Goal: Task Accomplishment & Management: Use online tool/utility

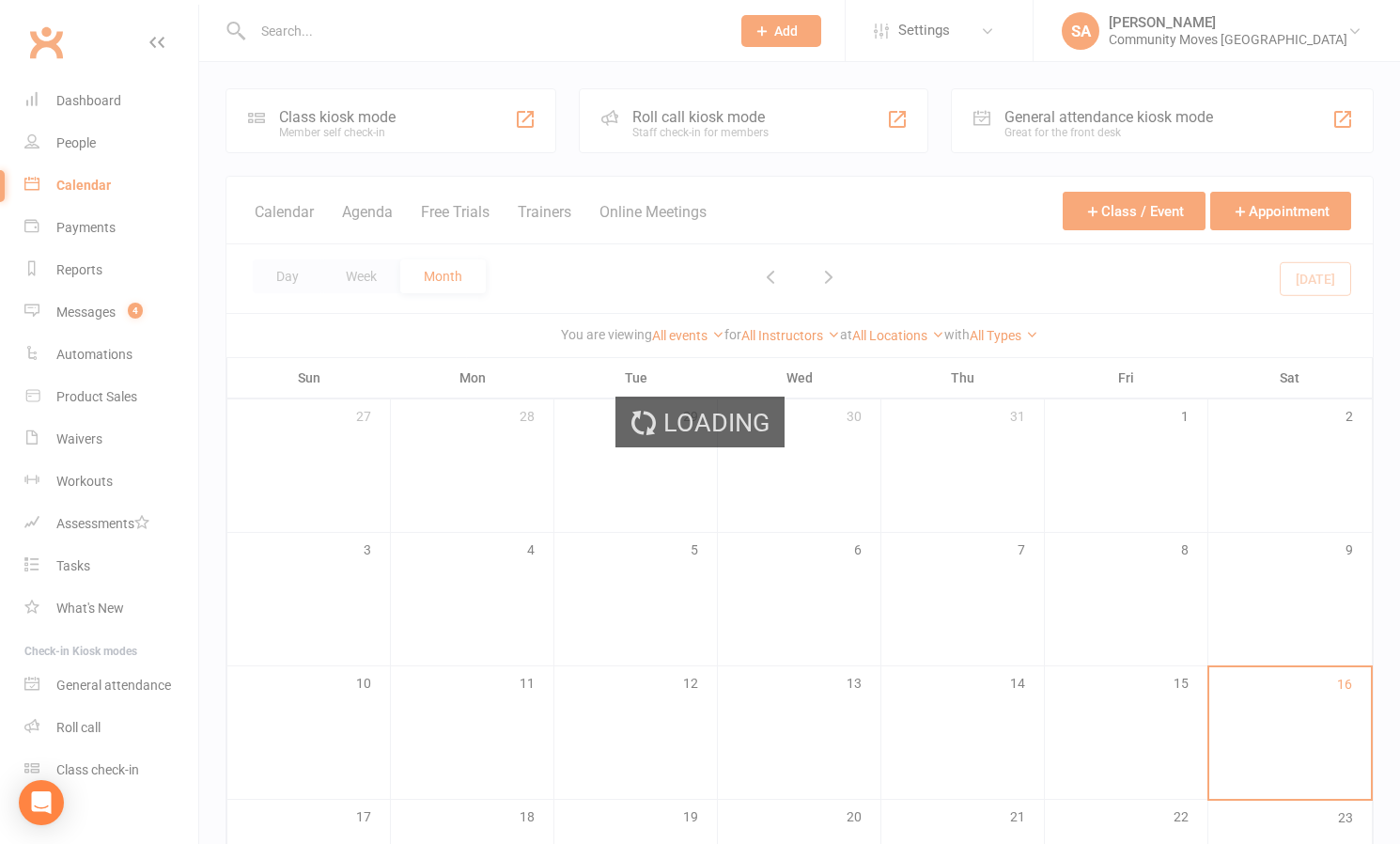
scroll to position [409, 0]
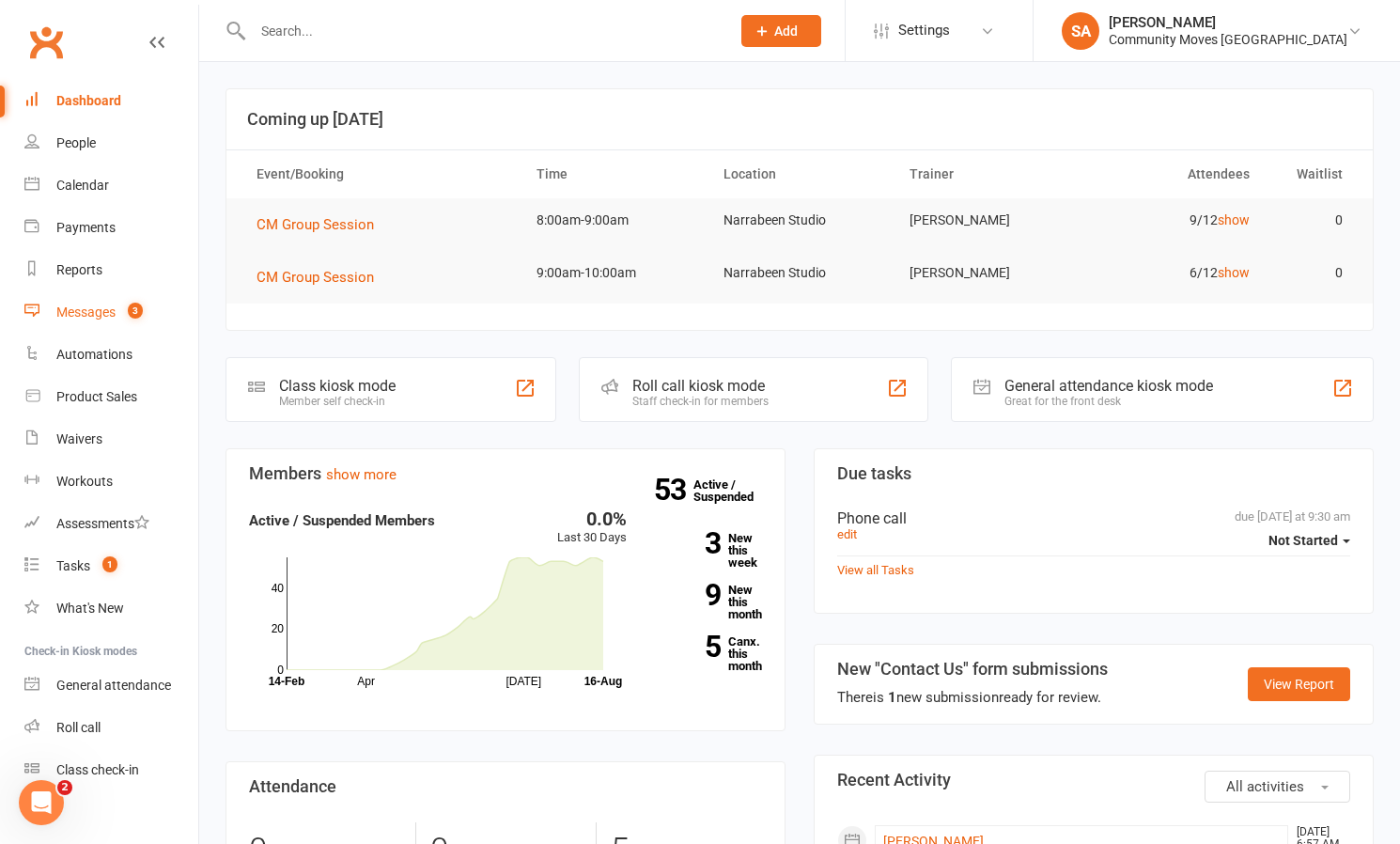
click at [106, 315] on div "Messages" at bounding box center [86, 311] width 59 height 15
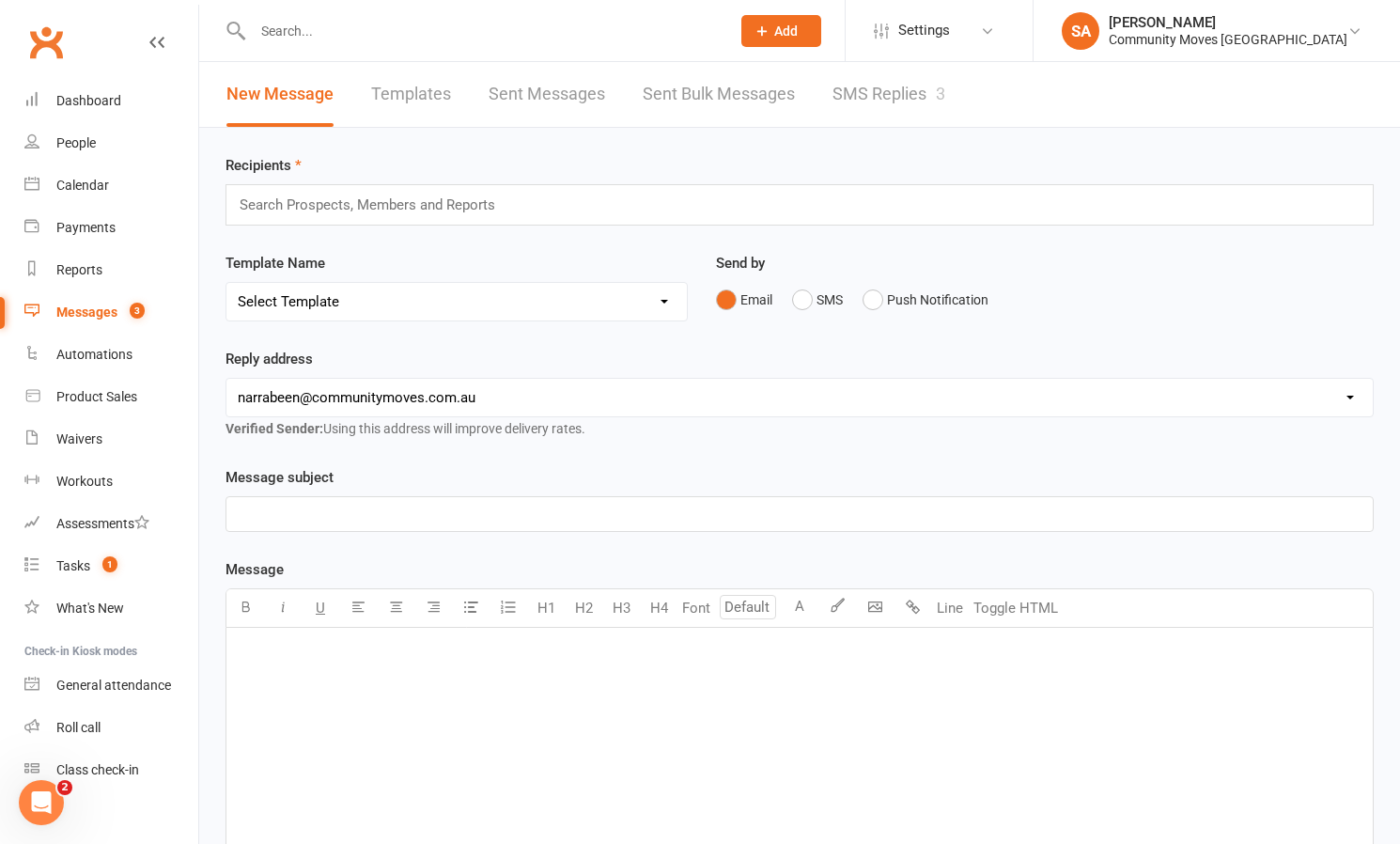
click at [870, 87] on link "SMS Replies 3" at bounding box center [889, 95] width 113 height 65
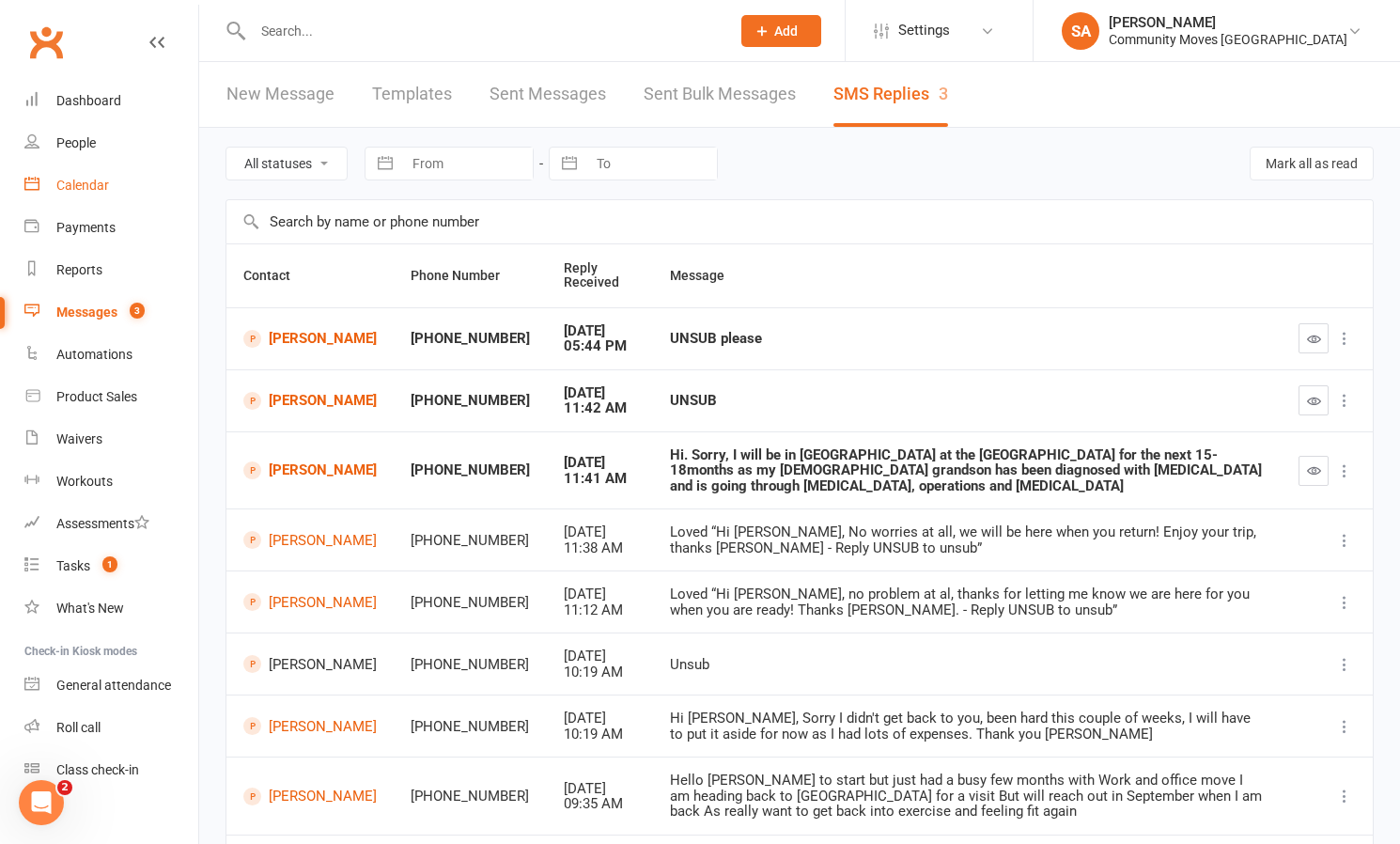
click at [74, 186] on div "Calendar" at bounding box center [82, 185] width 52 height 15
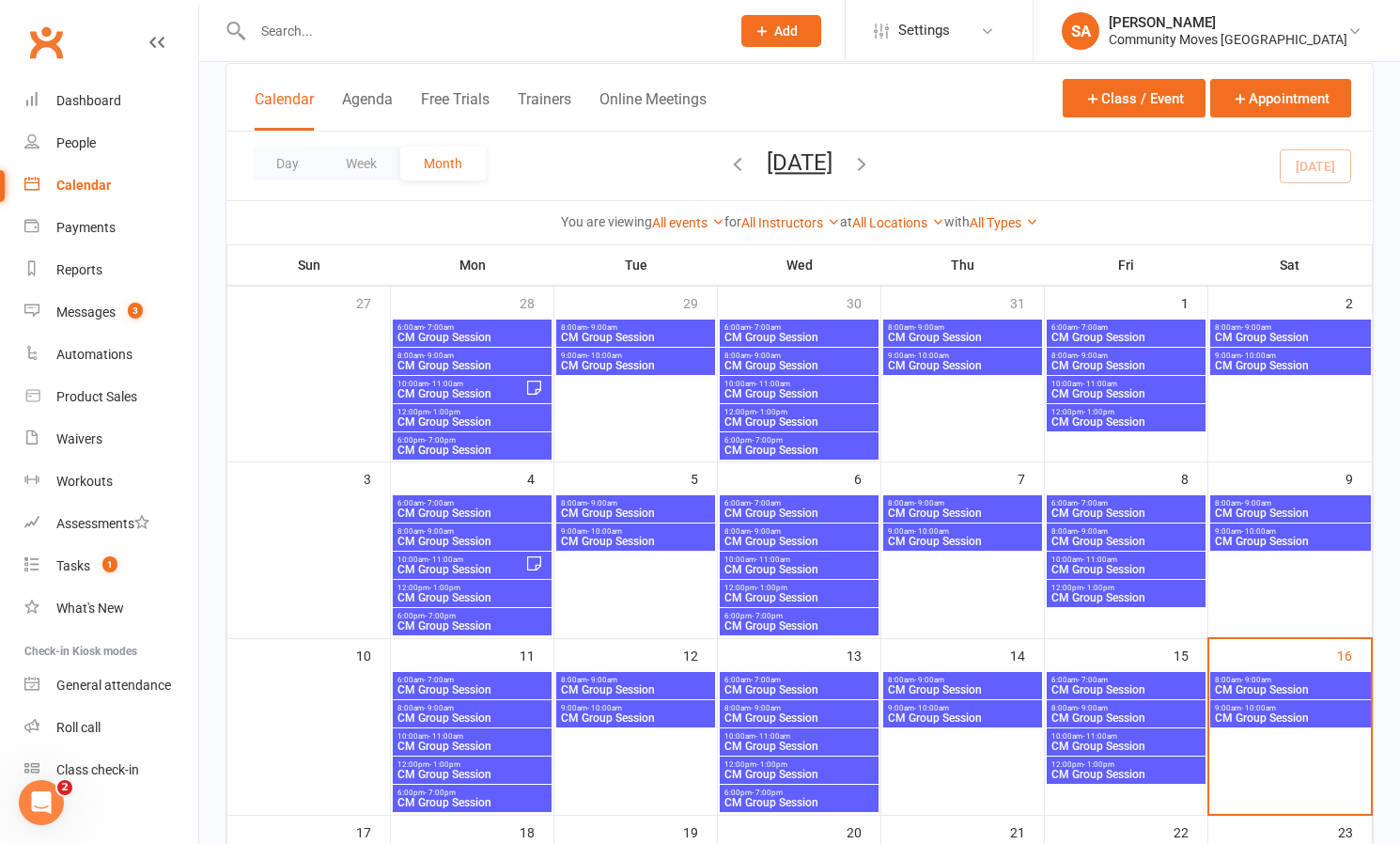
scroll to position [114, 0]
click at [1271, 683] on span "CM Group Session" at bounding box center [1290, 688] width 153 height 11
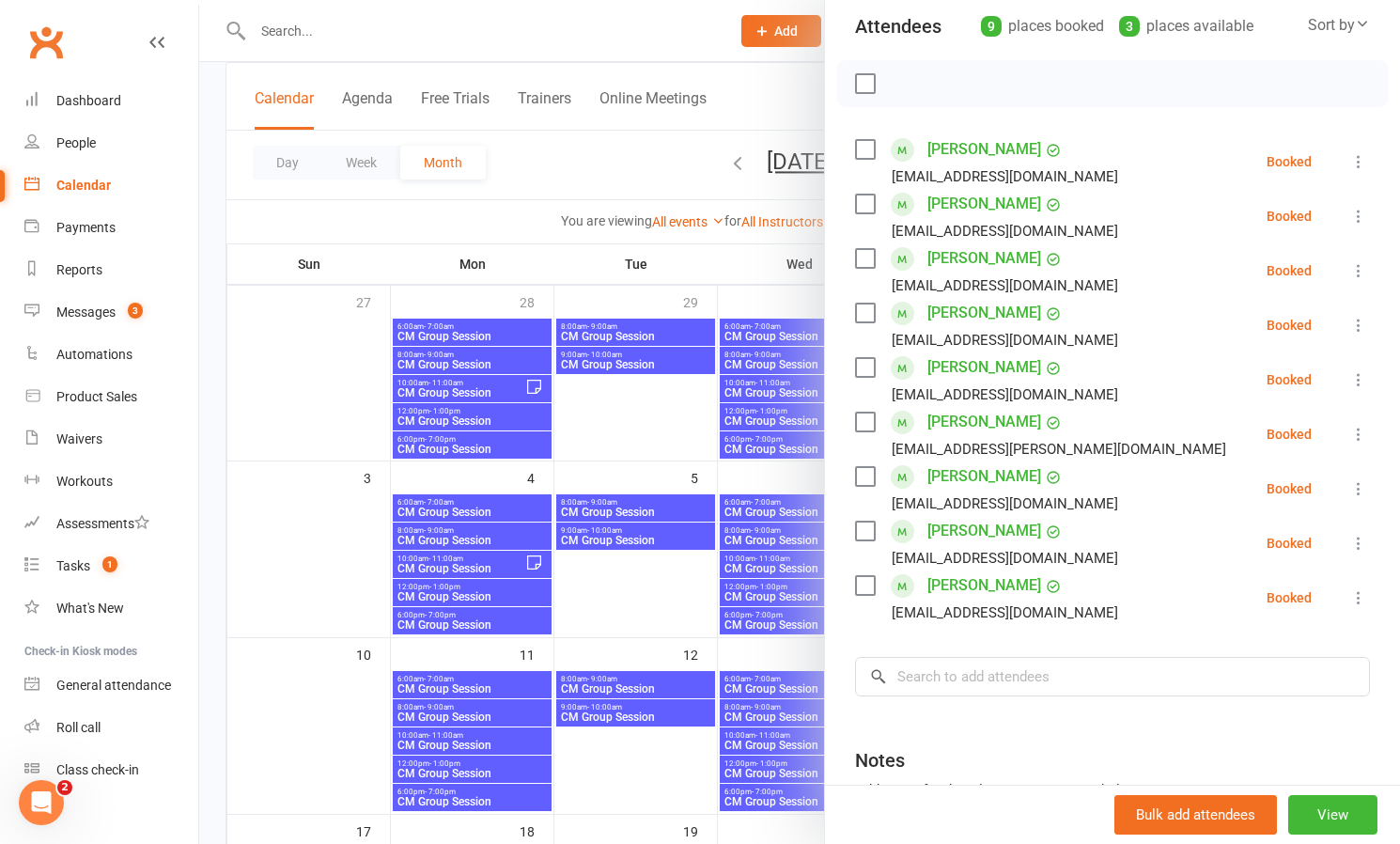
scroll to position [217, 0]
click at [1355, 480] on icon at bounding box center [1359, 487] width 19 height 19
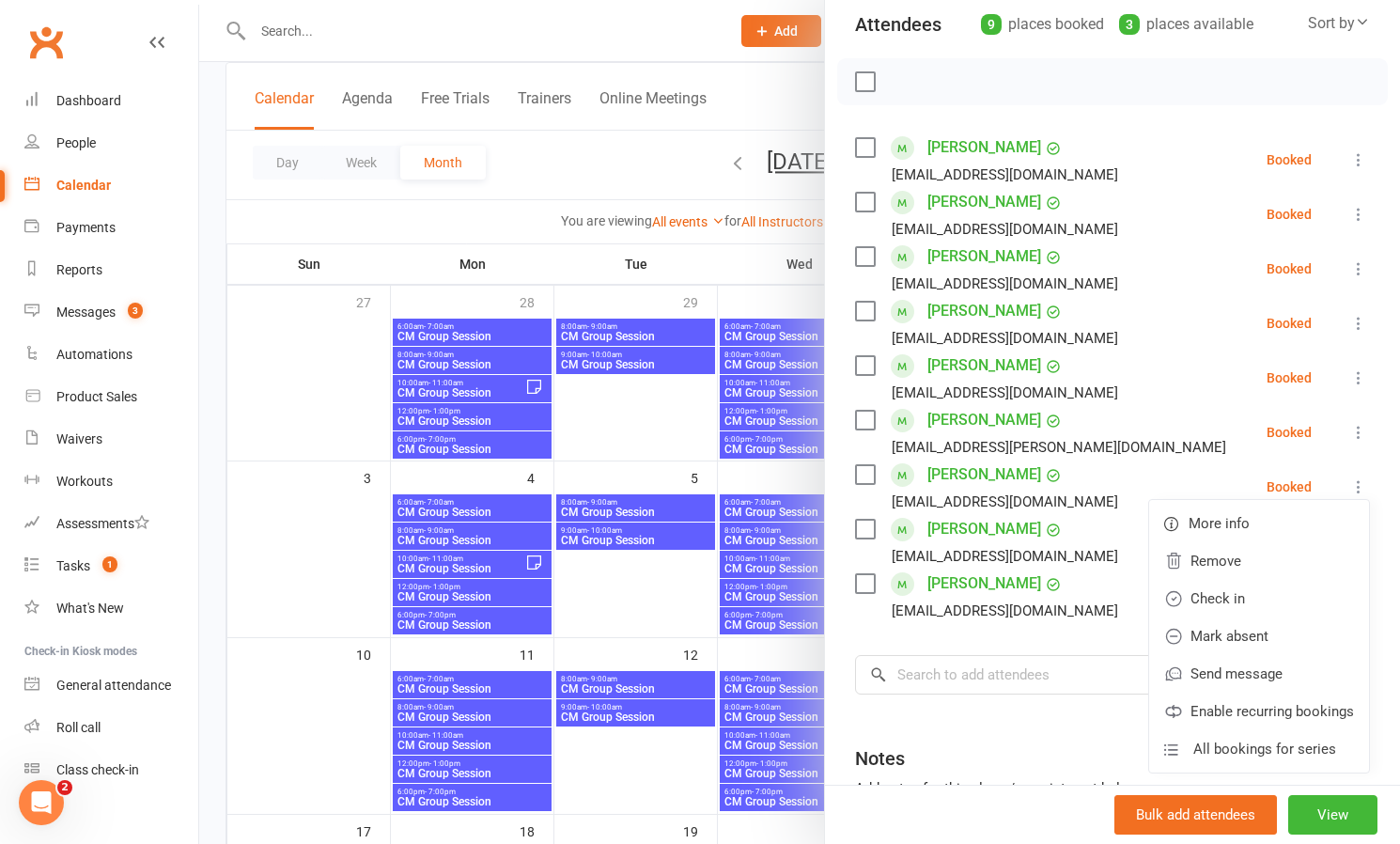
drag, startPoint x: 1231, startPoint y: 602, endPoint x: 1248, endPoint y: 601, distance: 17.0
click at [1232, 601] on link "Check in" at bounding box center [1259, 598] width 220 height 38
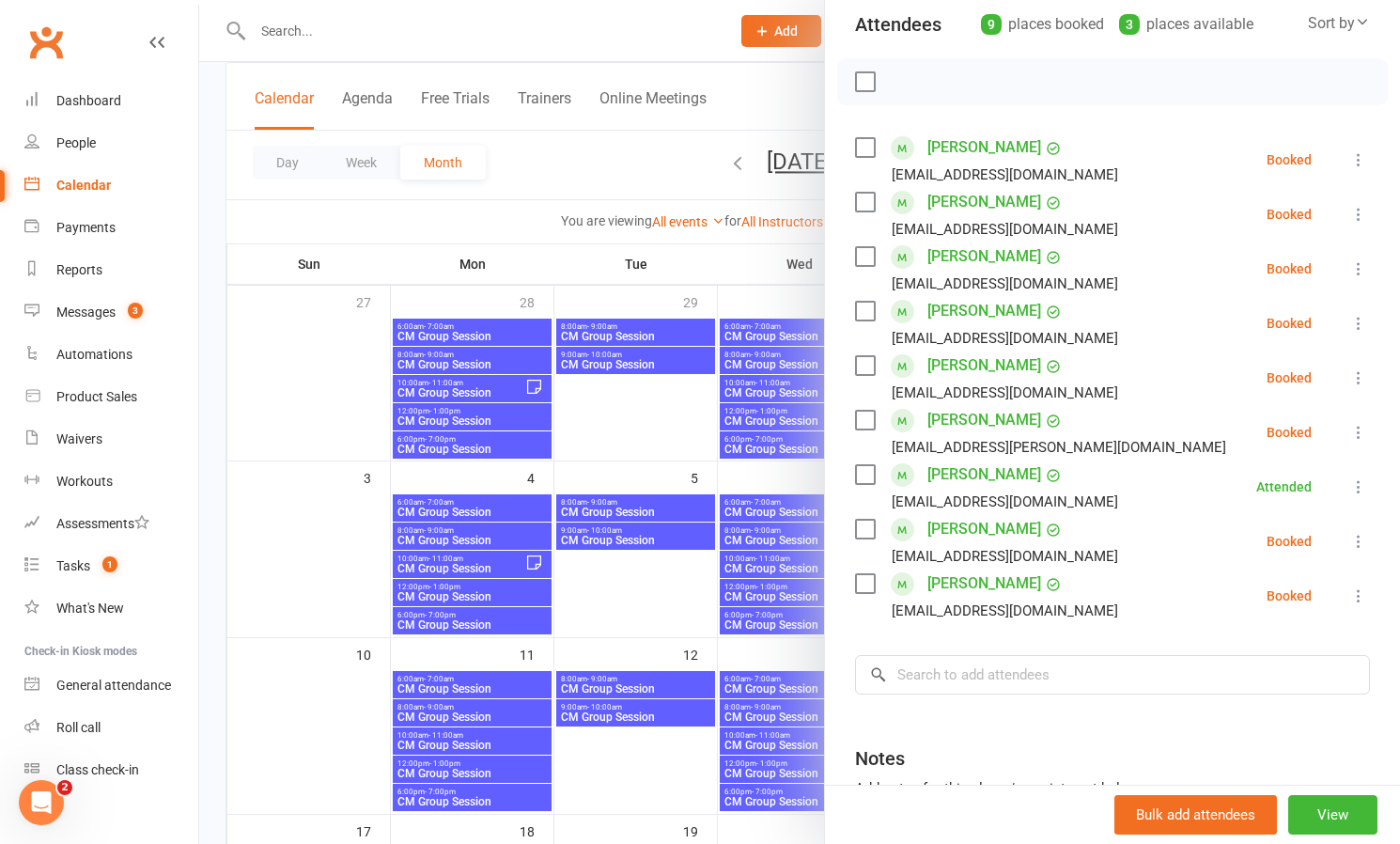
click at [1362, 587] on button at bounding box center [1359, 595] width 23 height 23
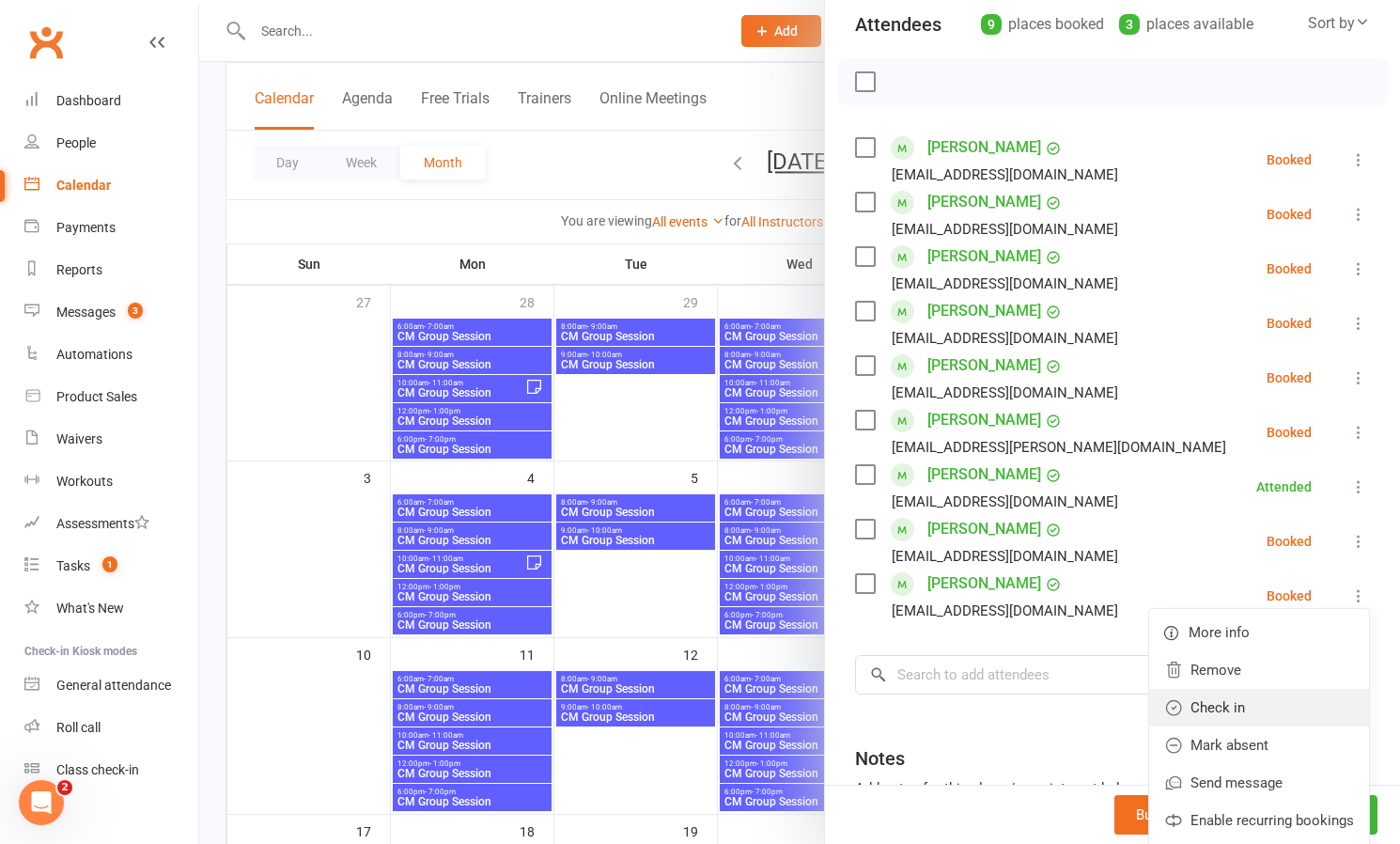
click at [1237, 698] on link "Check in" at bounding box center [1259, 708] width 220 height 38
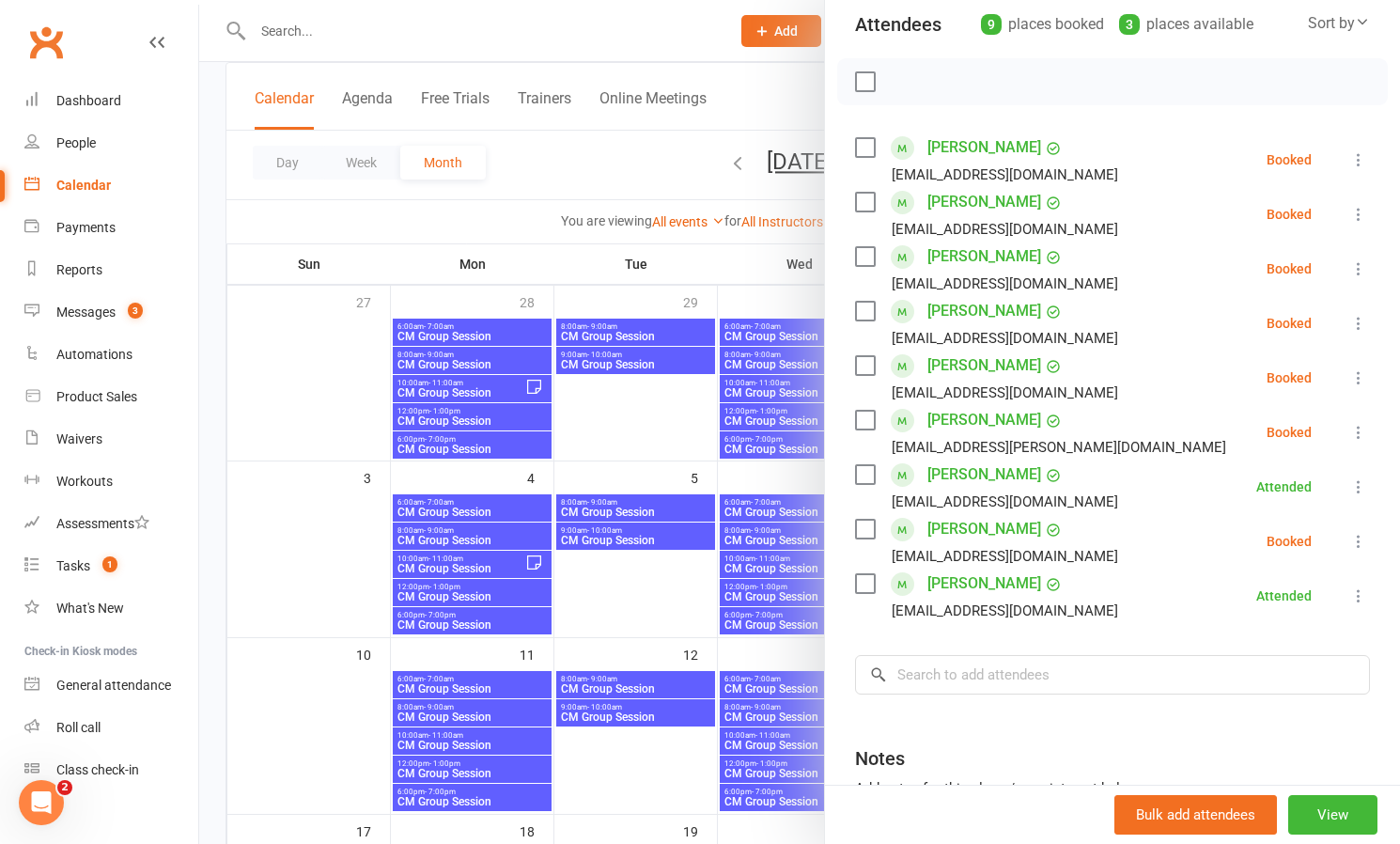
click at [700, 259] on div at bounding box center [800, 422] width 1202 height 844
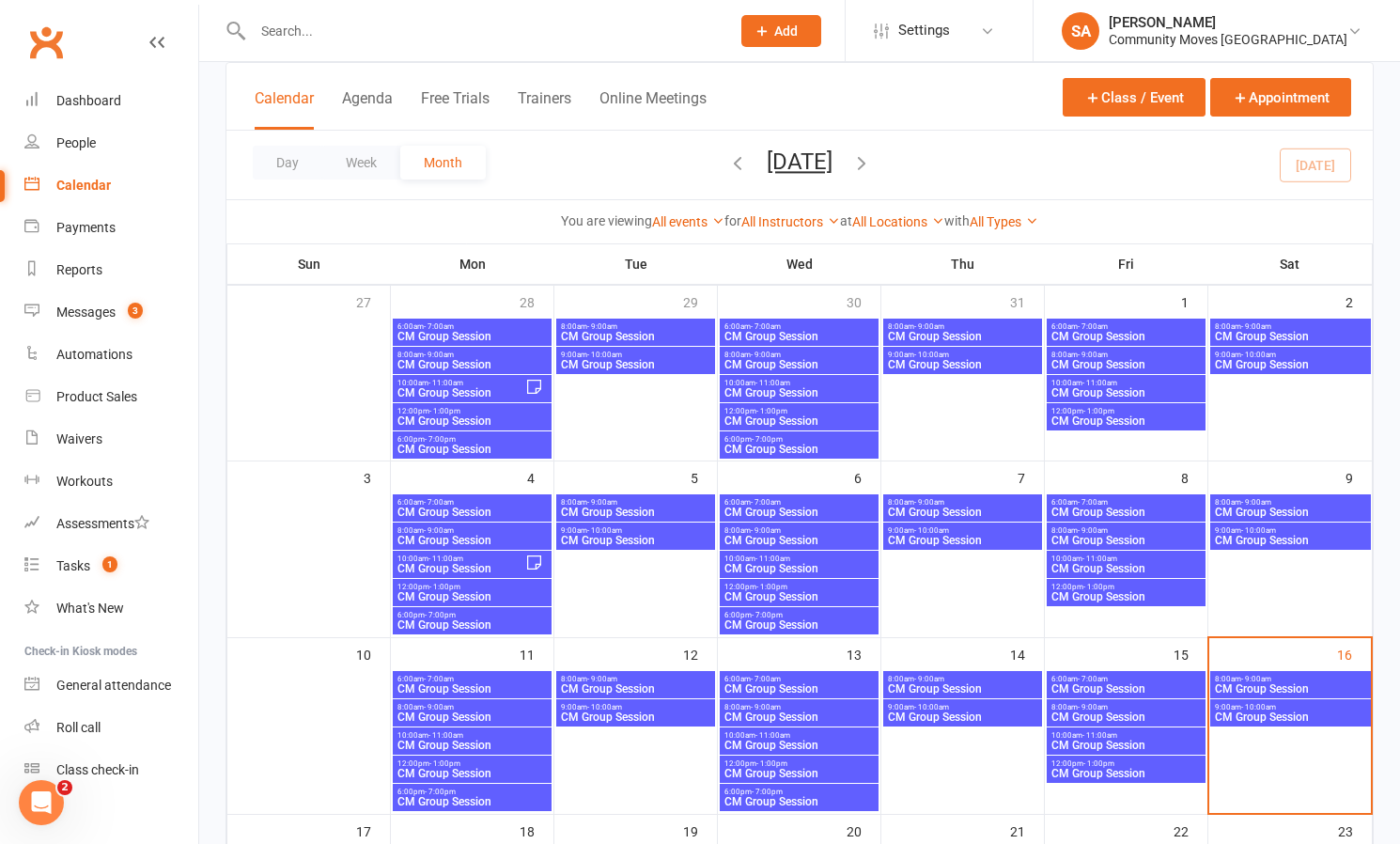
click at [1244, 712] on span "CM Group Session" at bounding box center [1290, 717] width 153 height 11
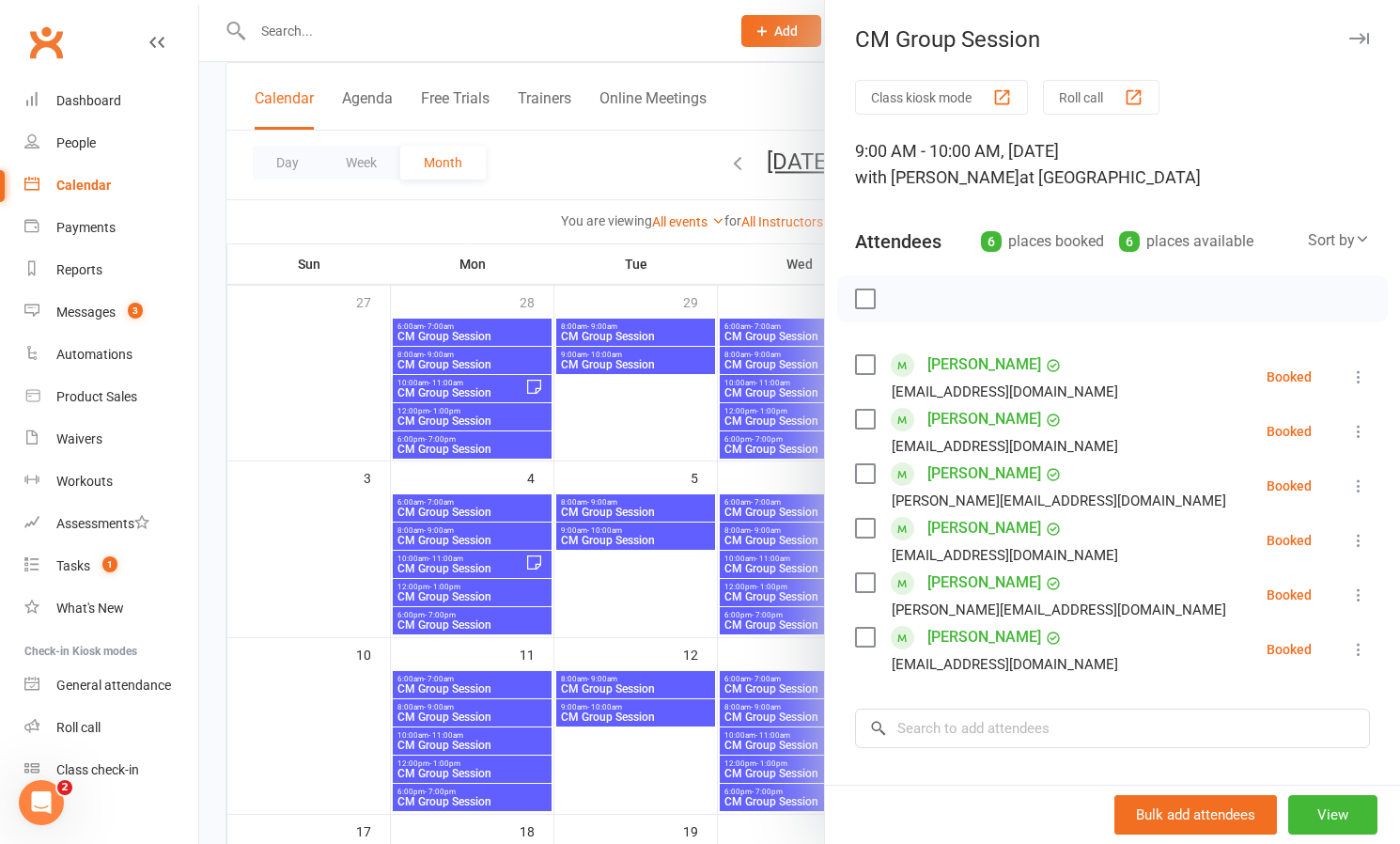
click at [624, 149] on div at bounding box center [800, 422] width 1202 height 844
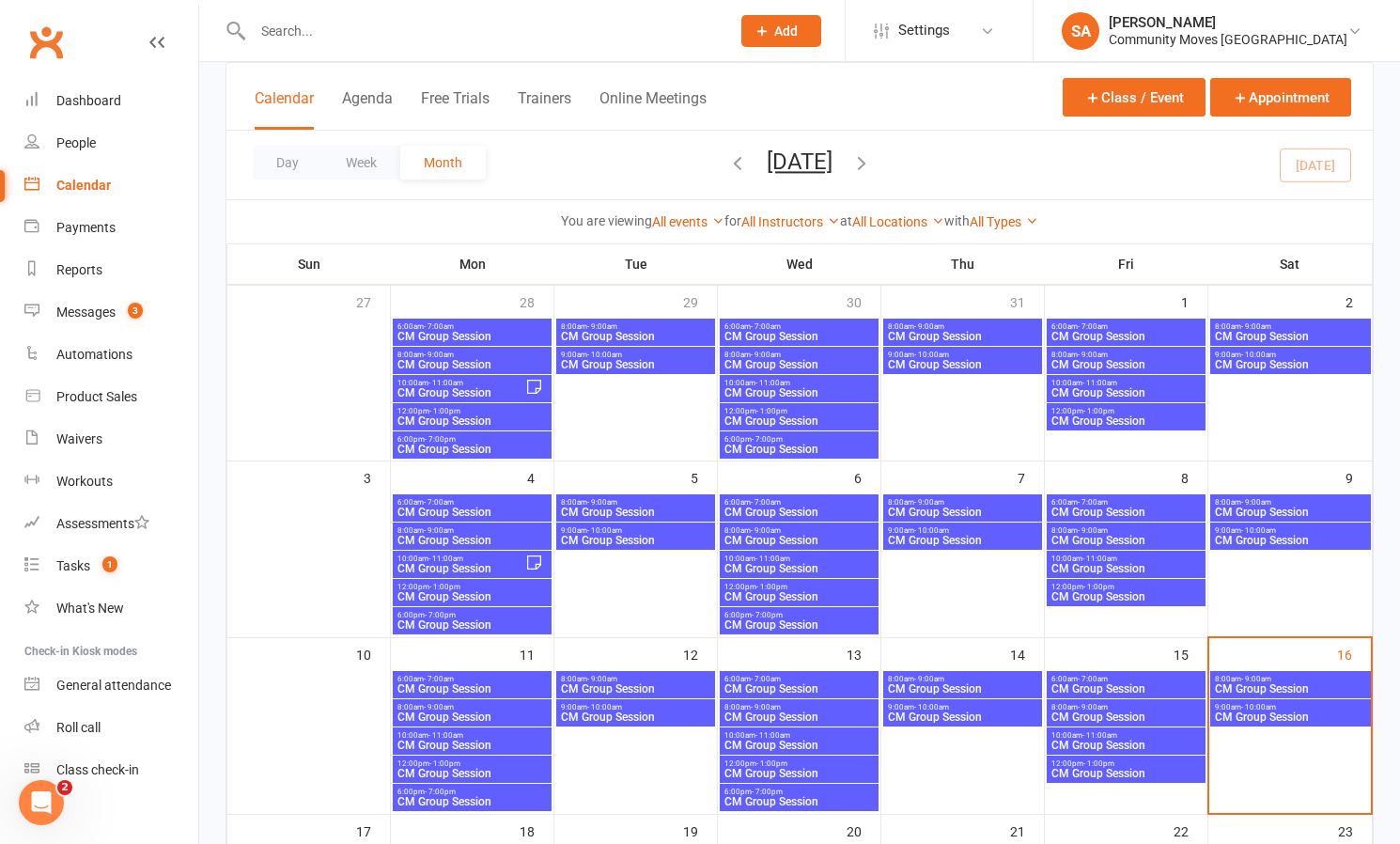
click at [1299, 683] on span "CM Group Session" at bounding box center [1290, 688] width 153 height 11
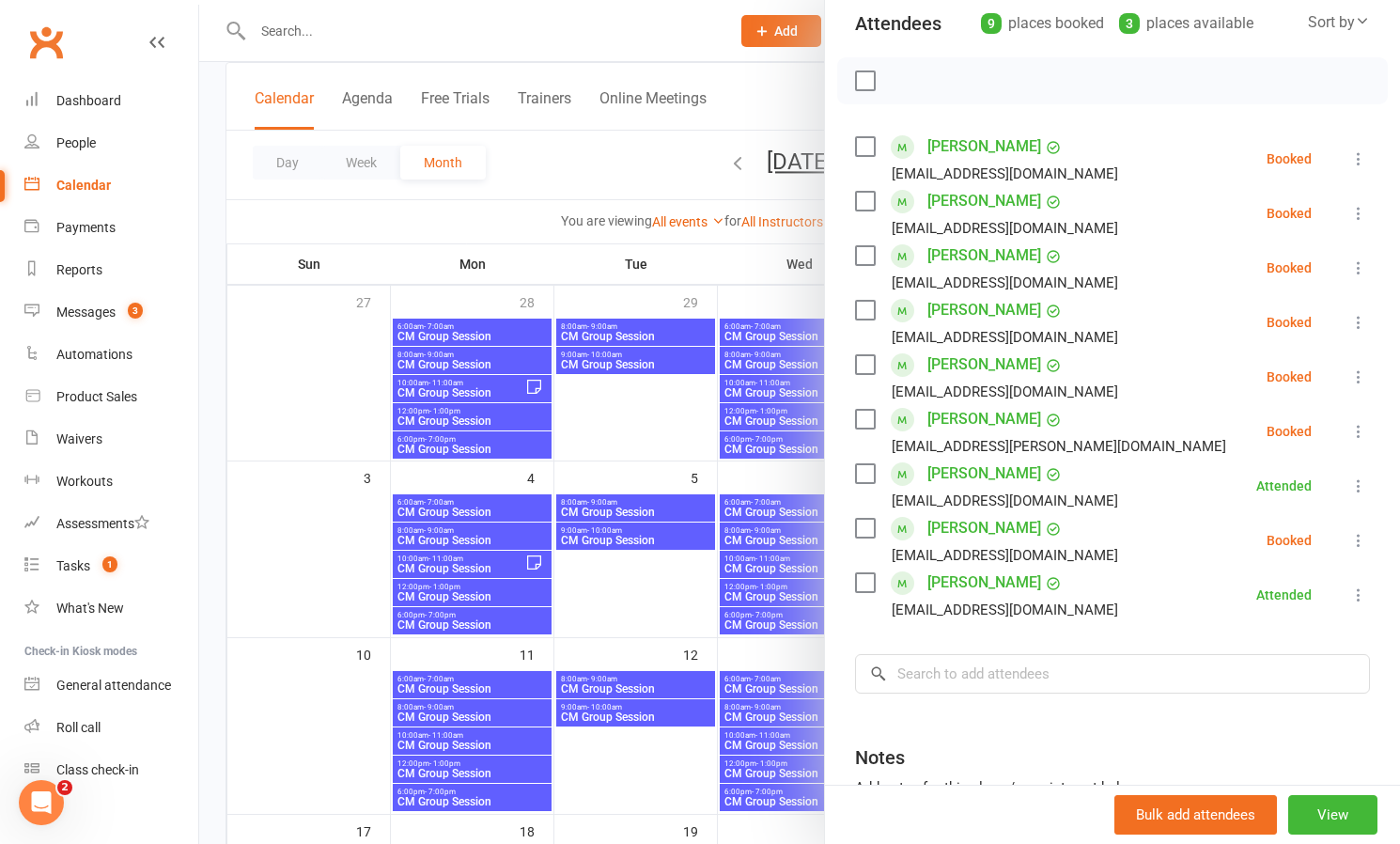
scroll to position [212, 0]
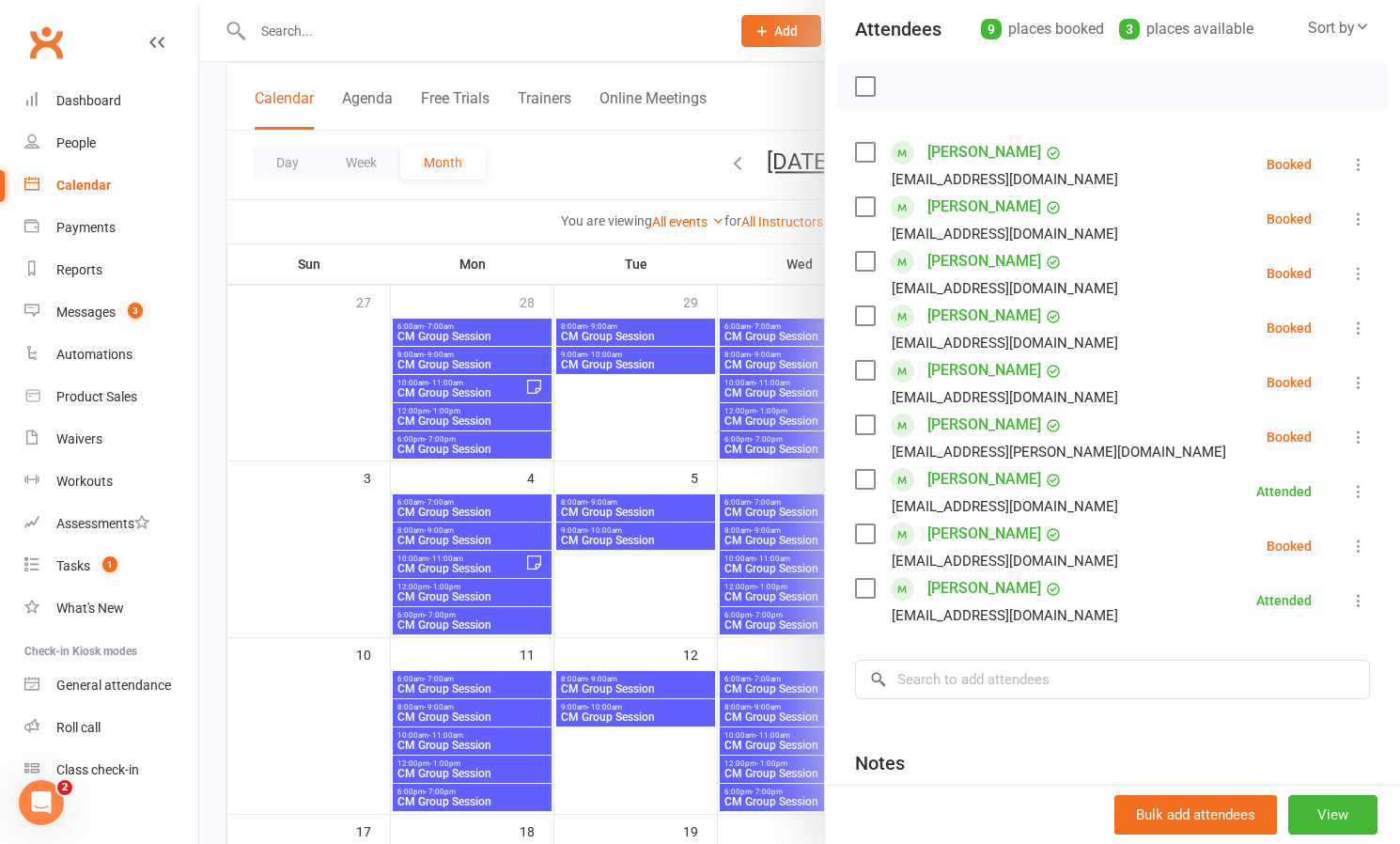
drag, startPoint x: 617, startPoint y: 152, endPoint x: 787, endPoint y: 234, distance: 188.7
click at [618, 152] on div at bounding box center [800, 422] width 1202 height 844
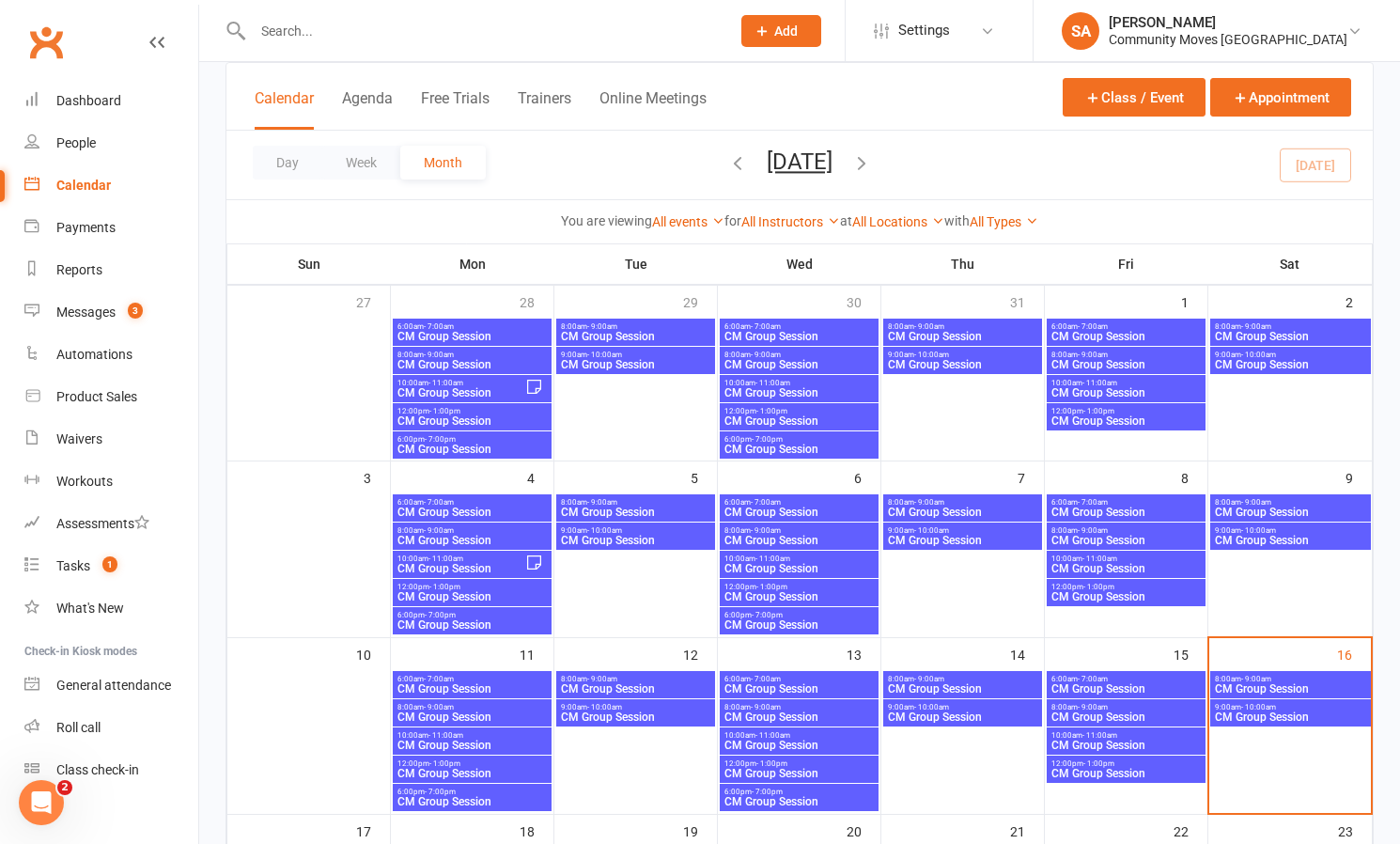
click at [1262, 714] on span "CM Group Session" at bounding box center [1290, 717] width 153 height 11
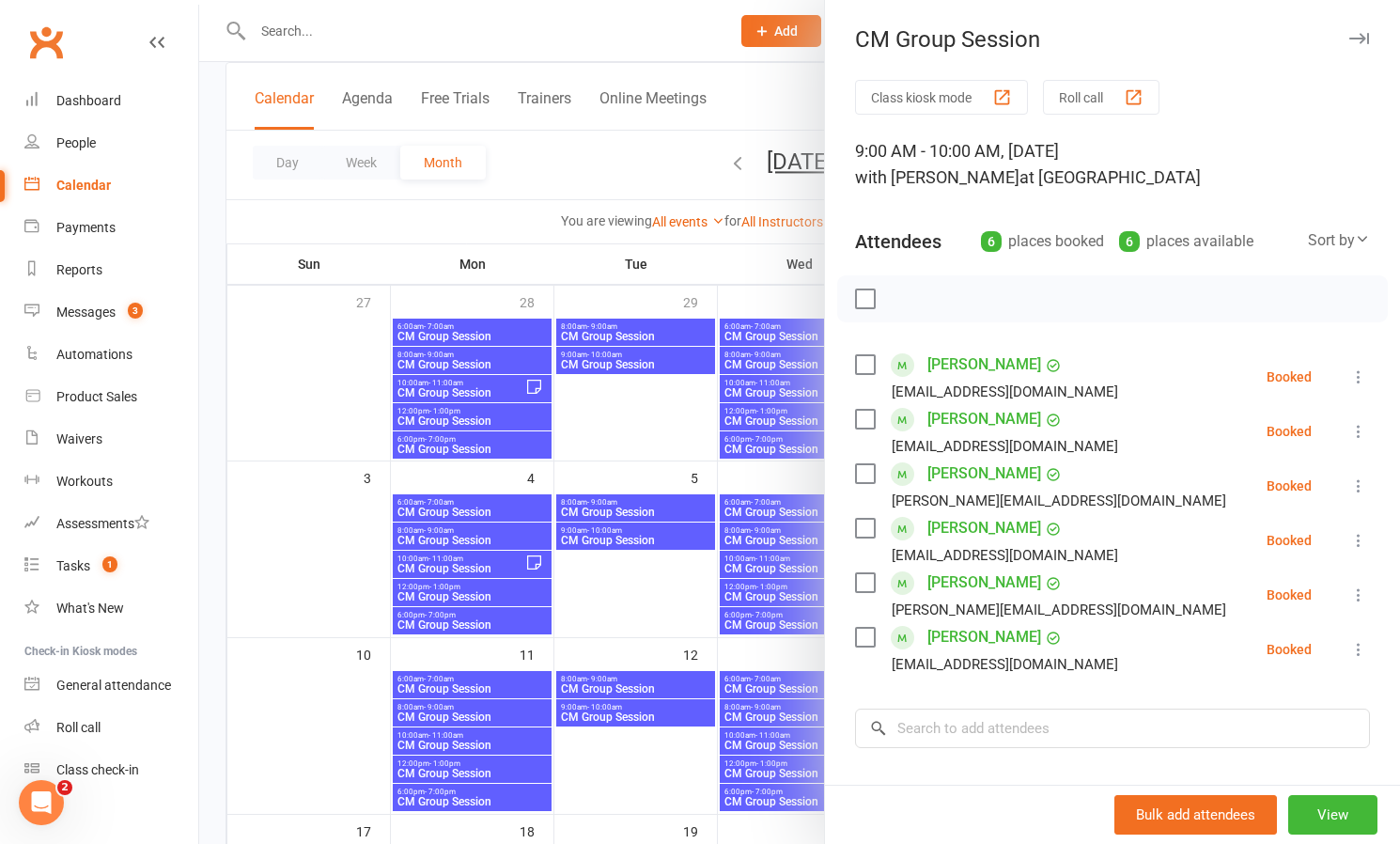
click at [657, 167] on div at bounding box center [800, 422] width 1202 height 844
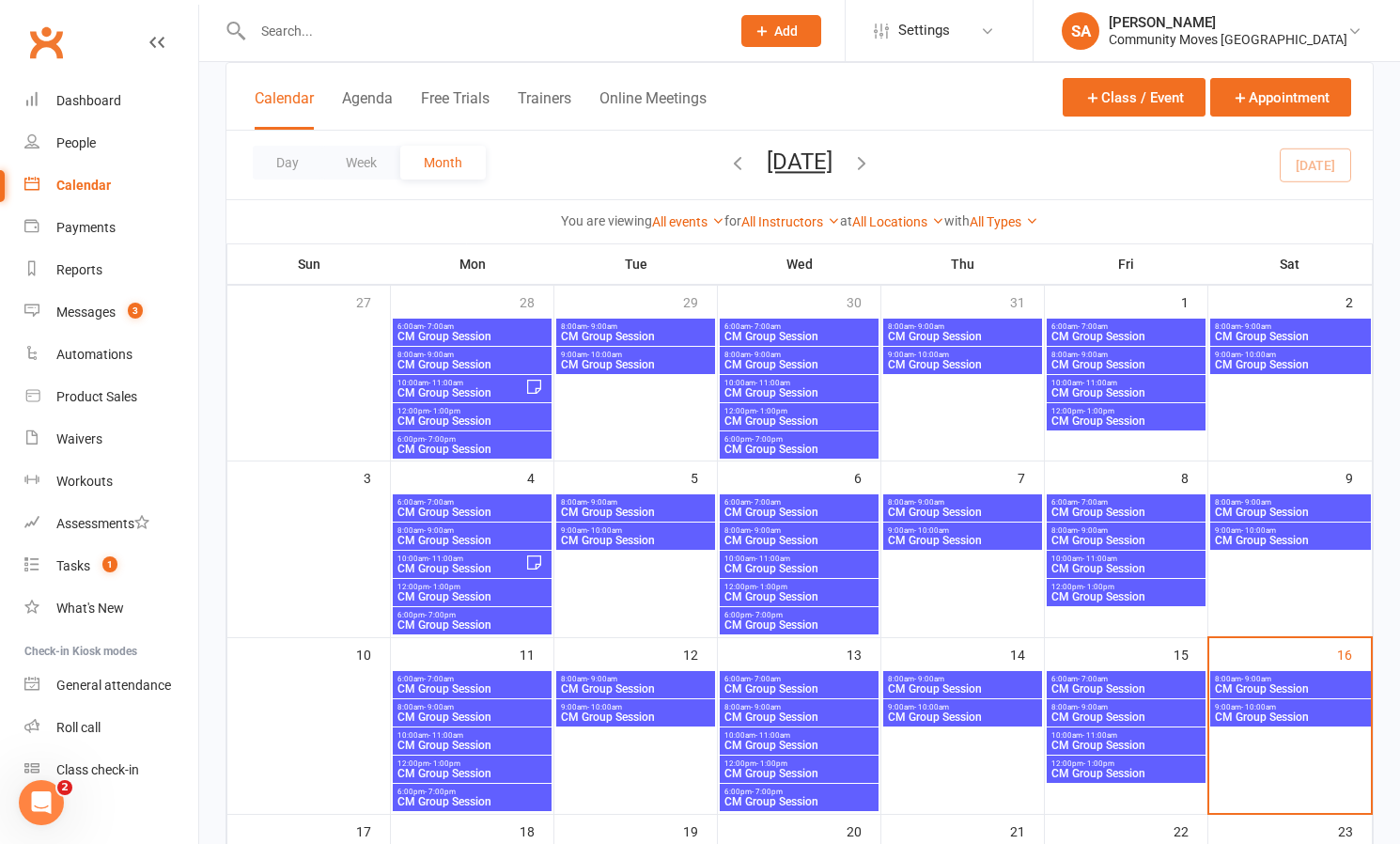
click at [1308, 685] on span "CM Group Session" at bounding box center [1290, 688] width 153 height 11
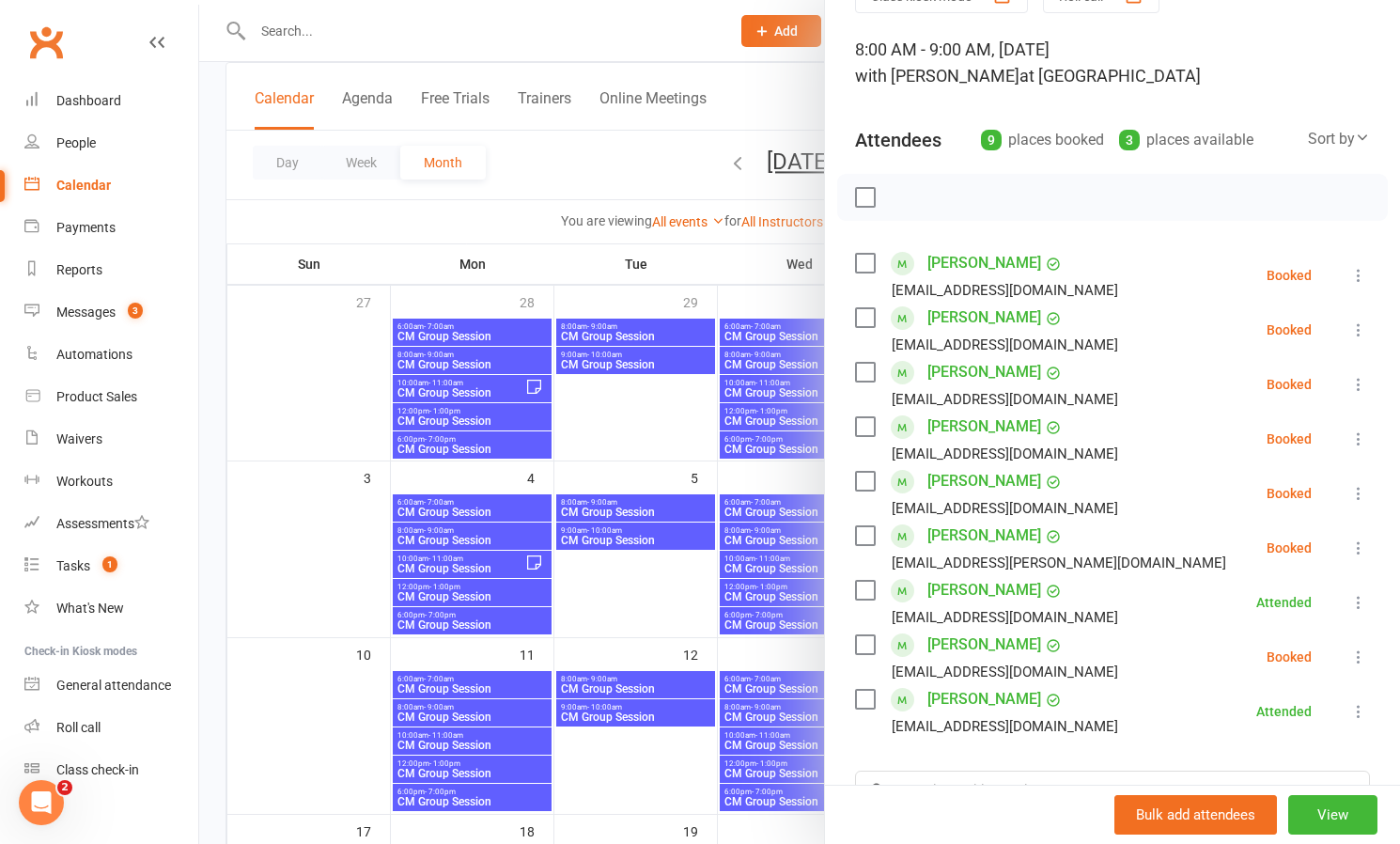
scroll to position [91, 0]
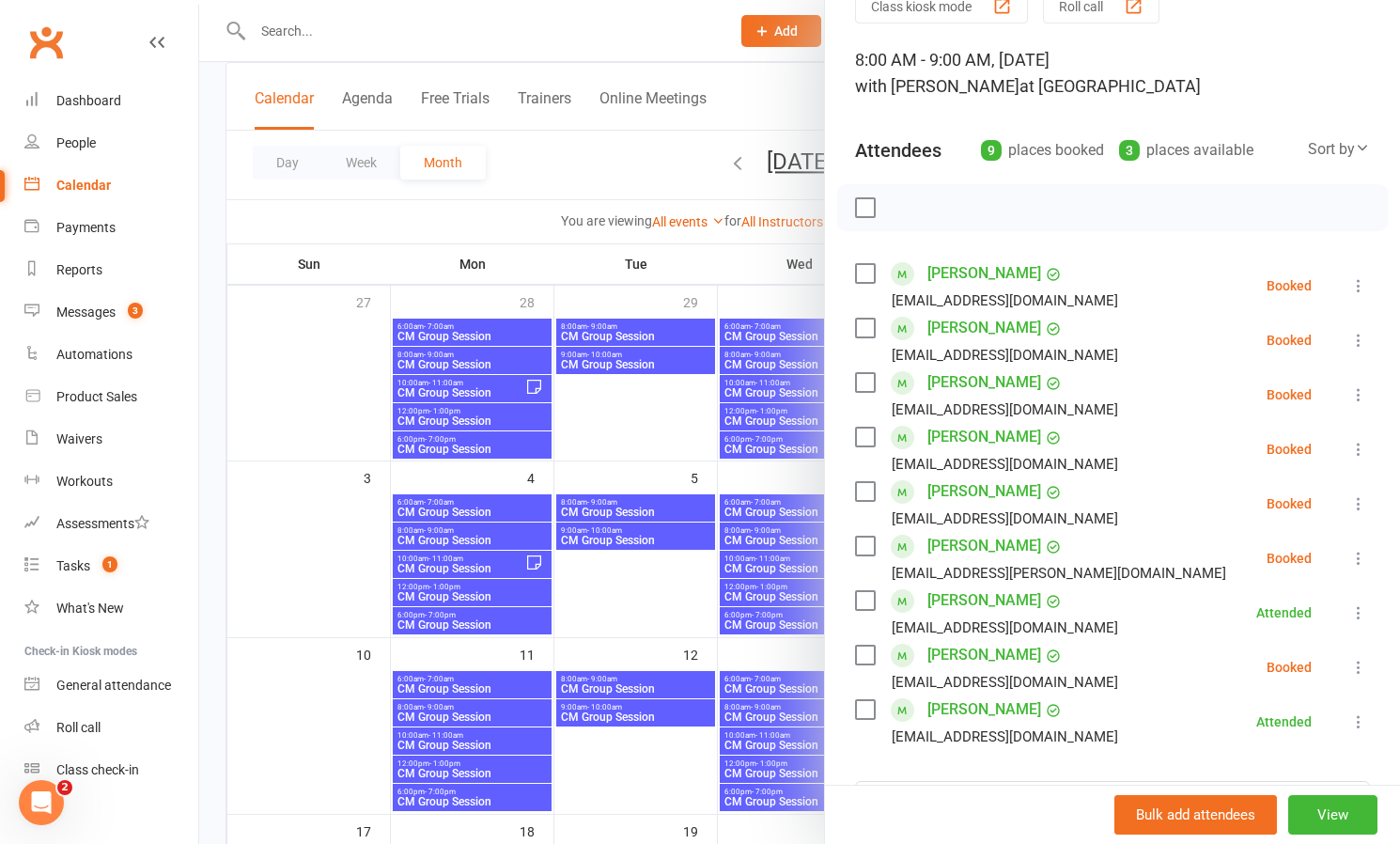
click at [1361, 281] on icon at bounding box center [1359, 285] width 19 height 19
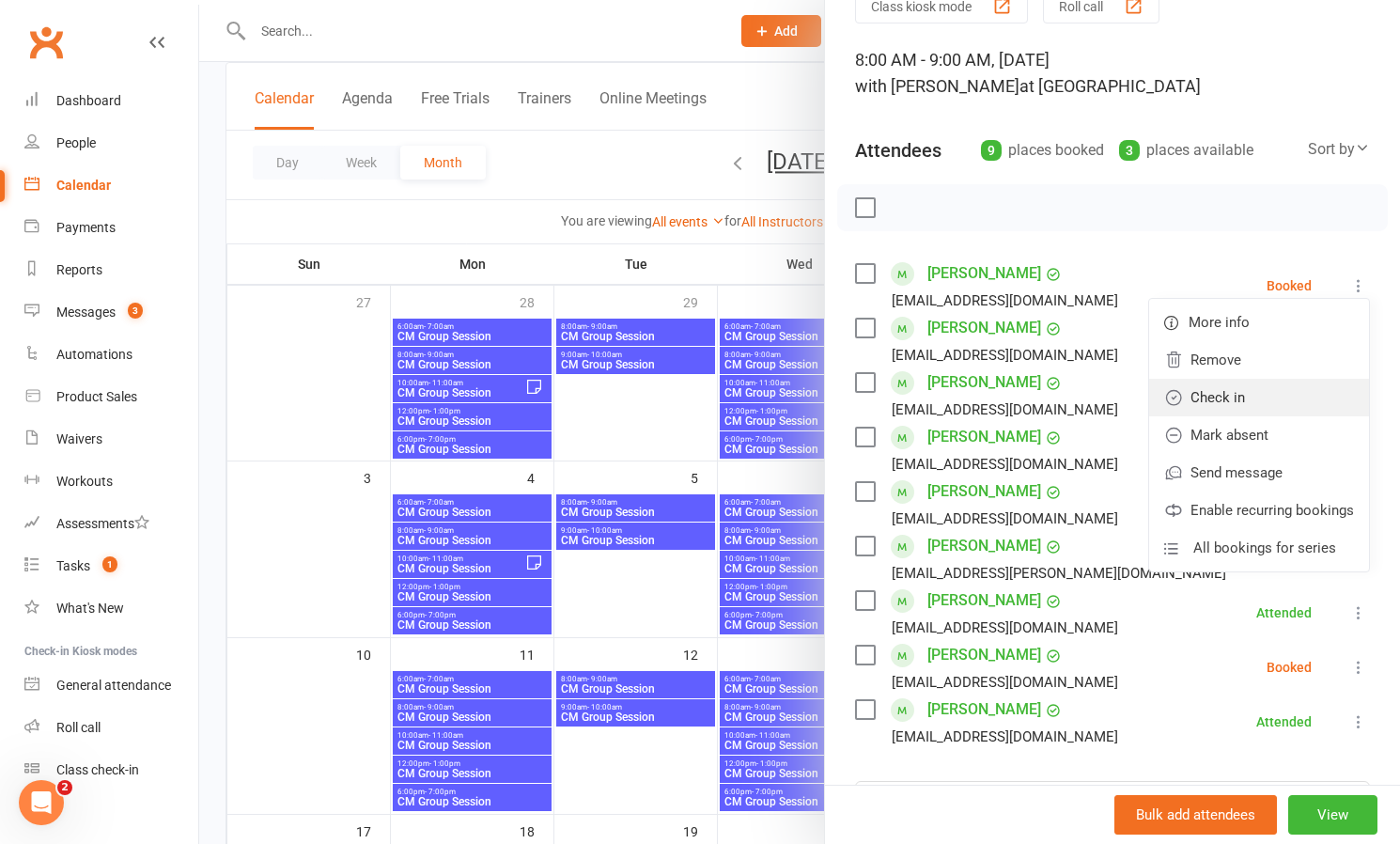
click at [1236, 399] on link "Check in" at bounding box center [1259, 398] width 220 height 38
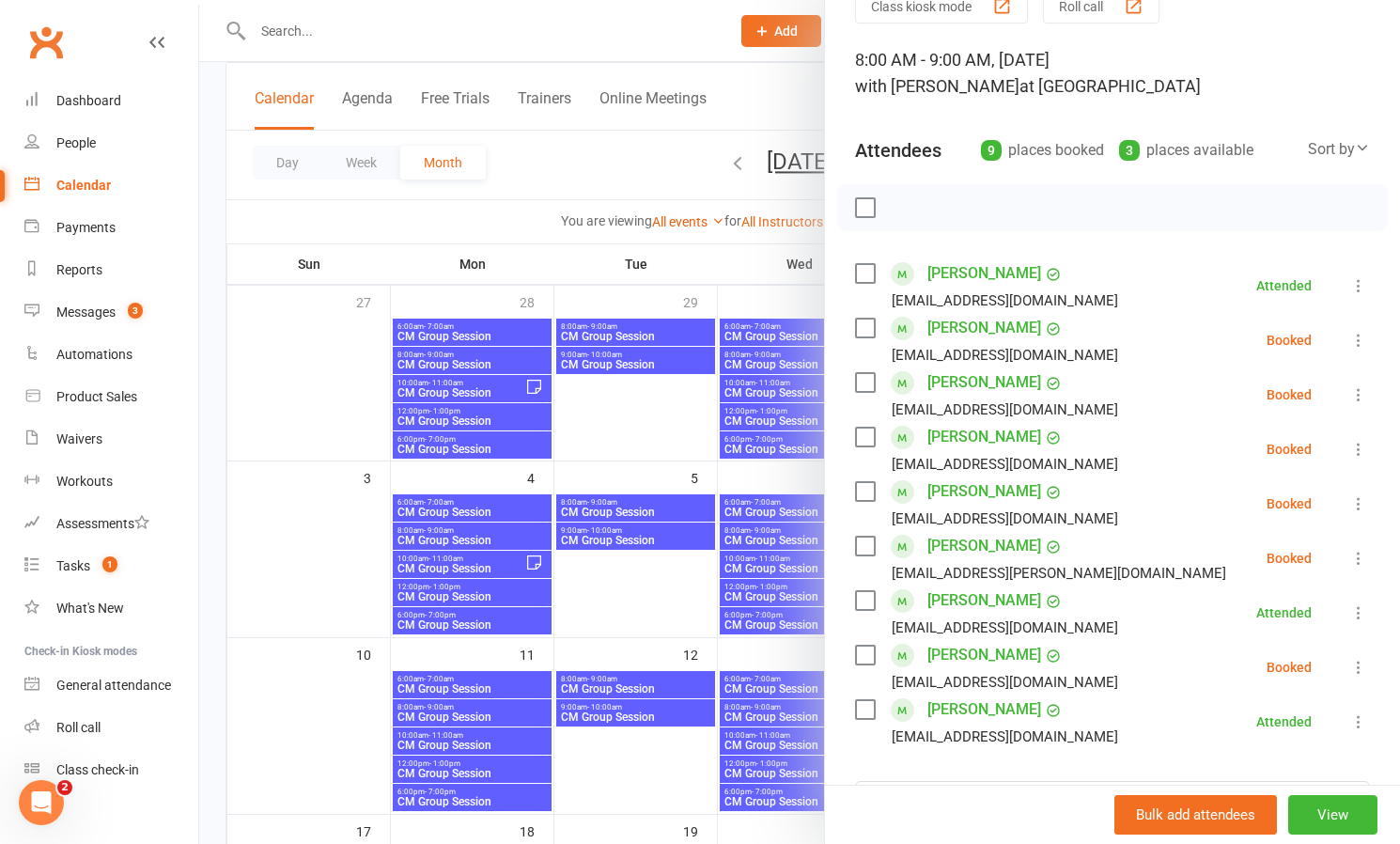
click at [89, 187] on div "Calendar" at bounding box center [83, 185] width 54 height 15
click at [97, 180] on div "Calendar" at bounding box center [83, 185] width 54 height 15
click at [73, 136] on div "People" at bounding box center [76, 142] width 39 height 15
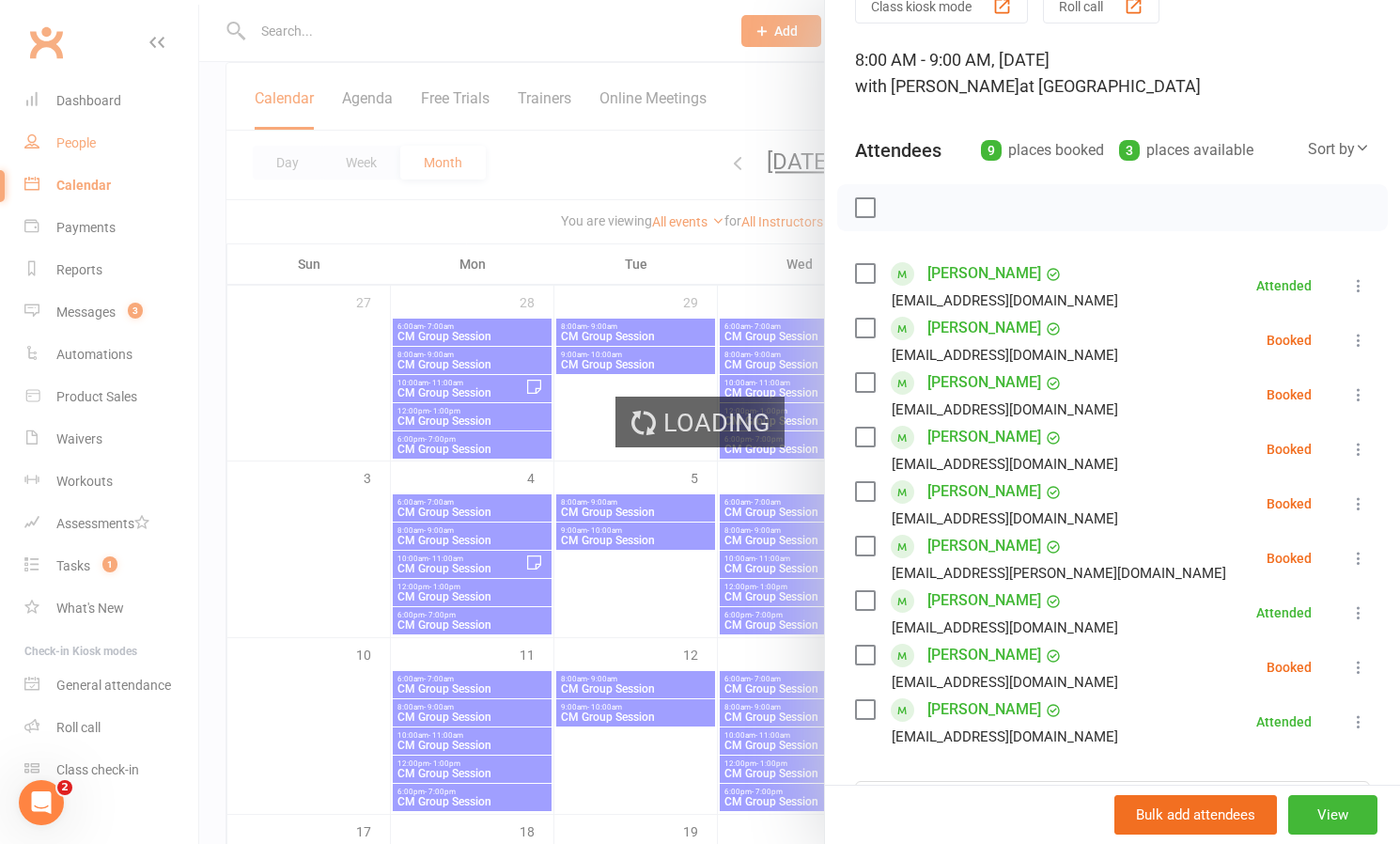
select select "100"
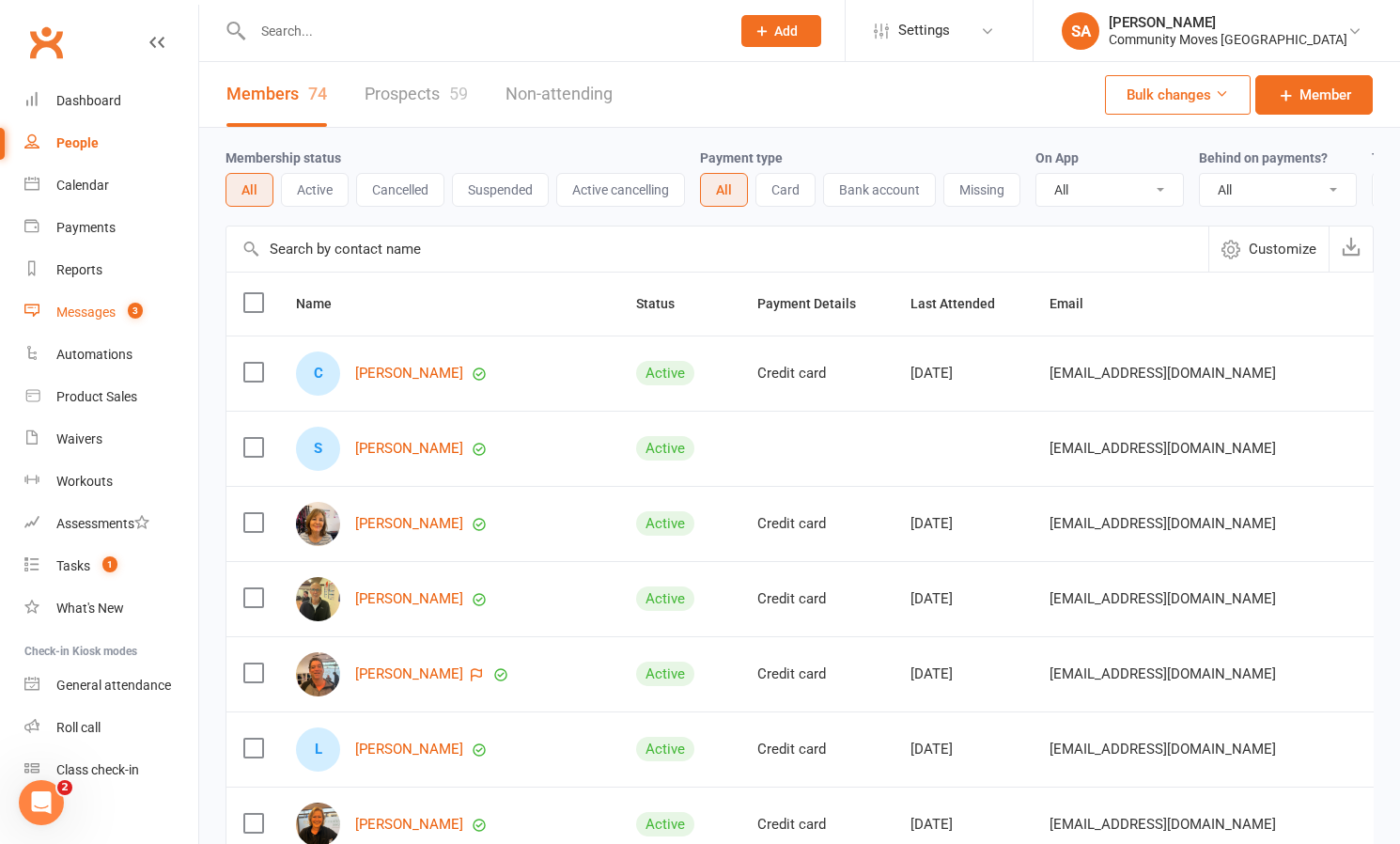
click at [100, 313] on div "Messages" at bounding box center [86, 311] width 59 height 15
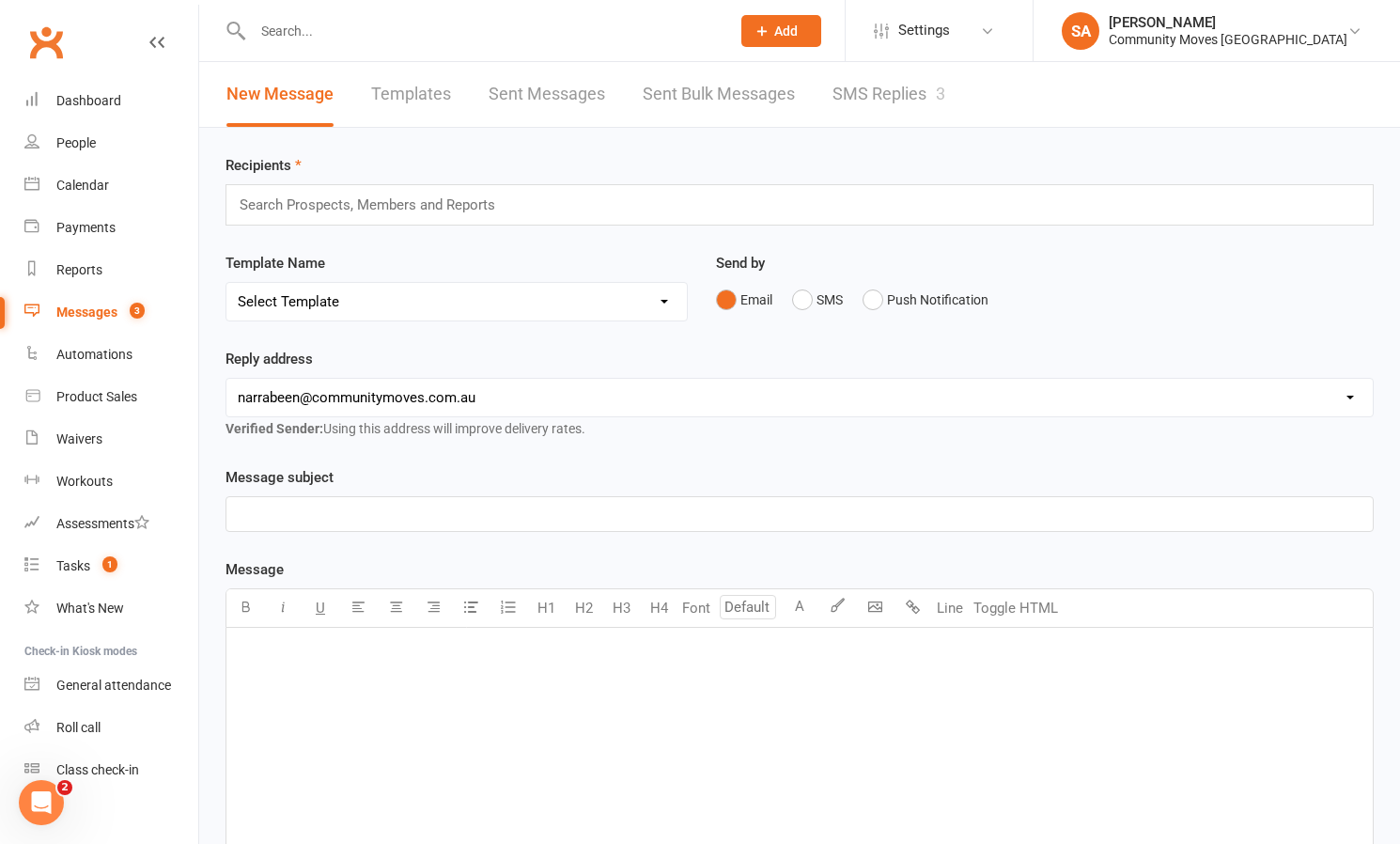
click at [870, 83] on link "SMS Replies 3" at bounding box center [889, 95] width 113 height 65
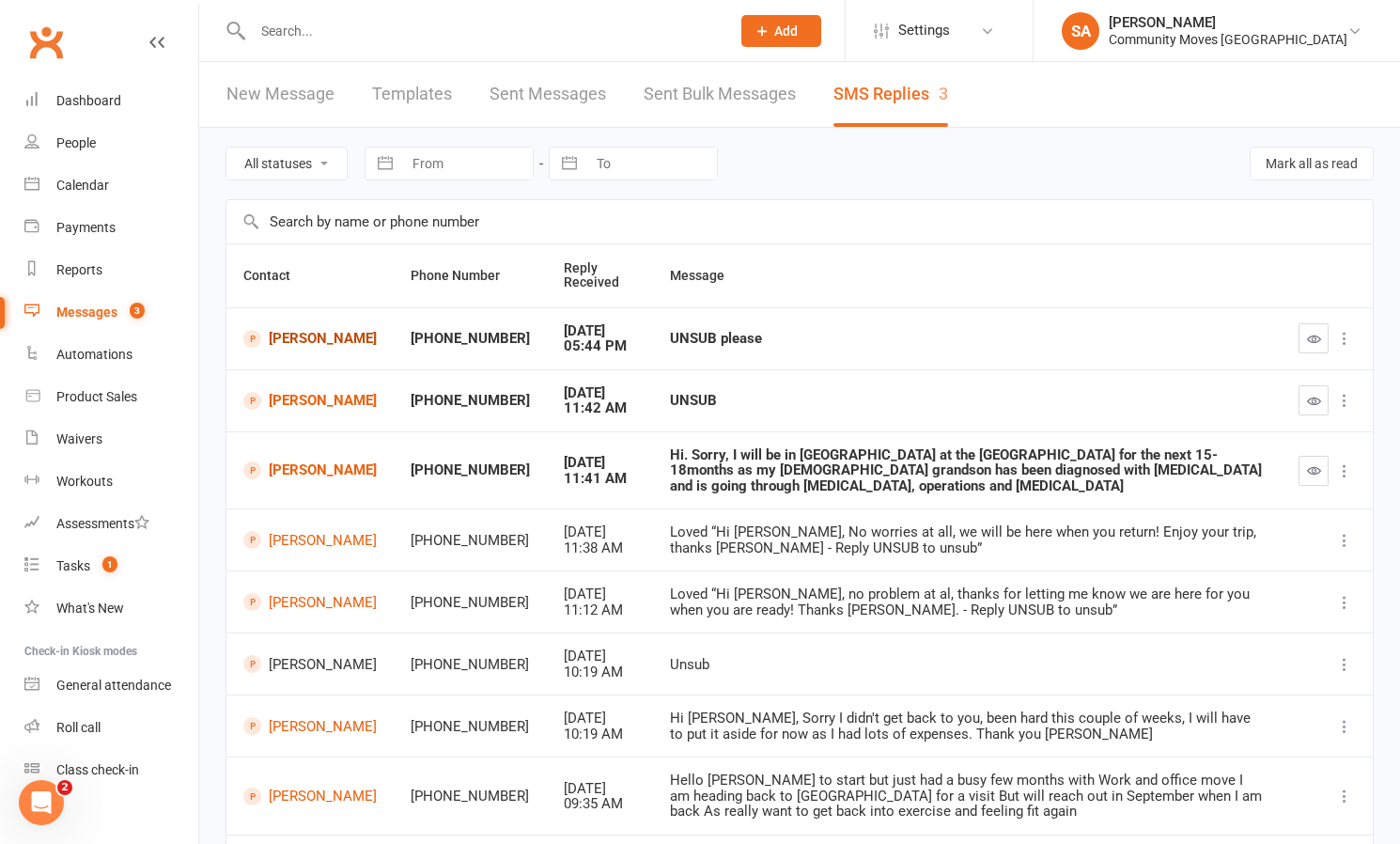
click at [292, 335] on link "[PERSON_NAME]" at bounding box center [310, 339] width 133 height 18
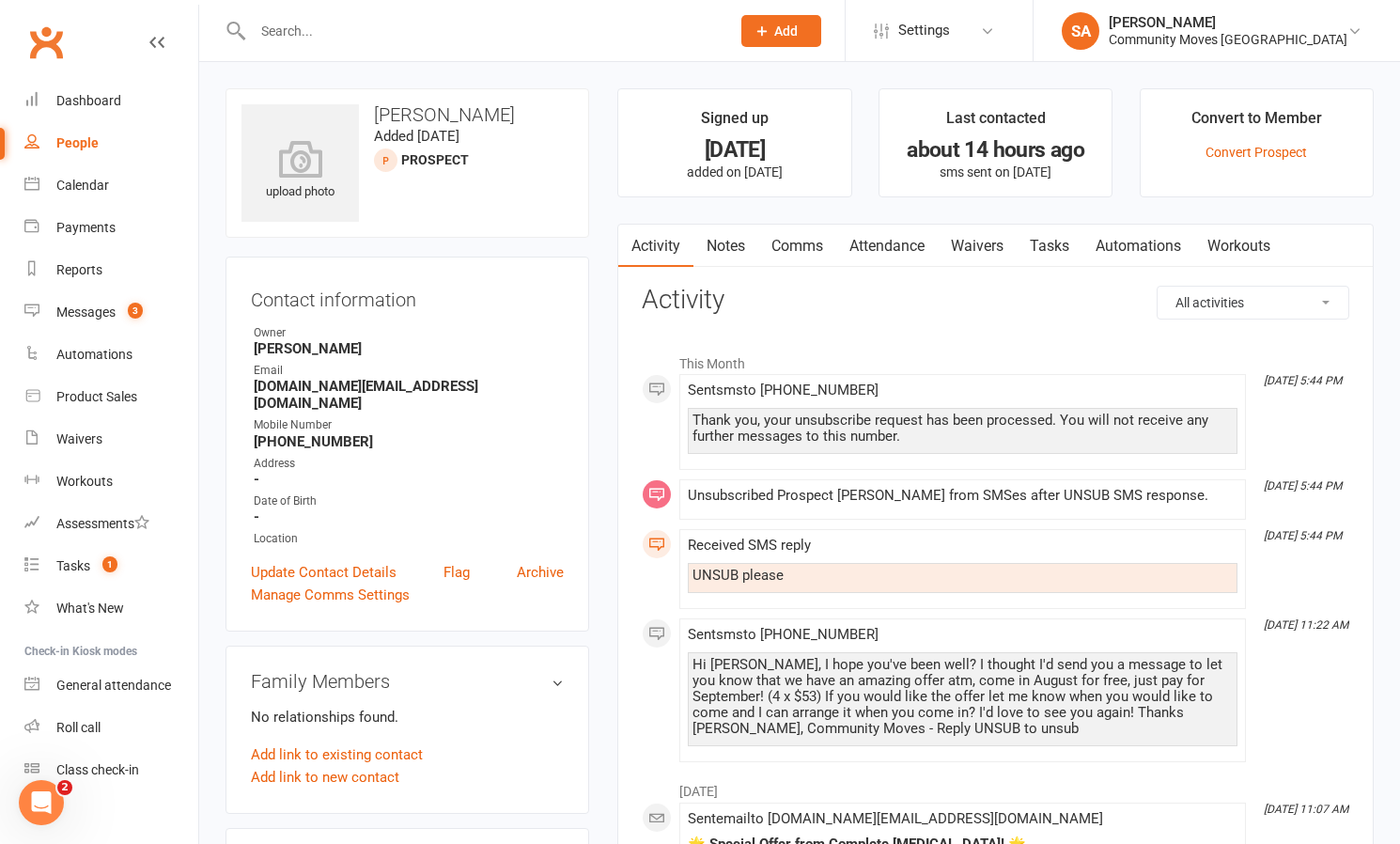
click at [71, 136] on div "People" at bounding box center [77, 142] width 42 height 15
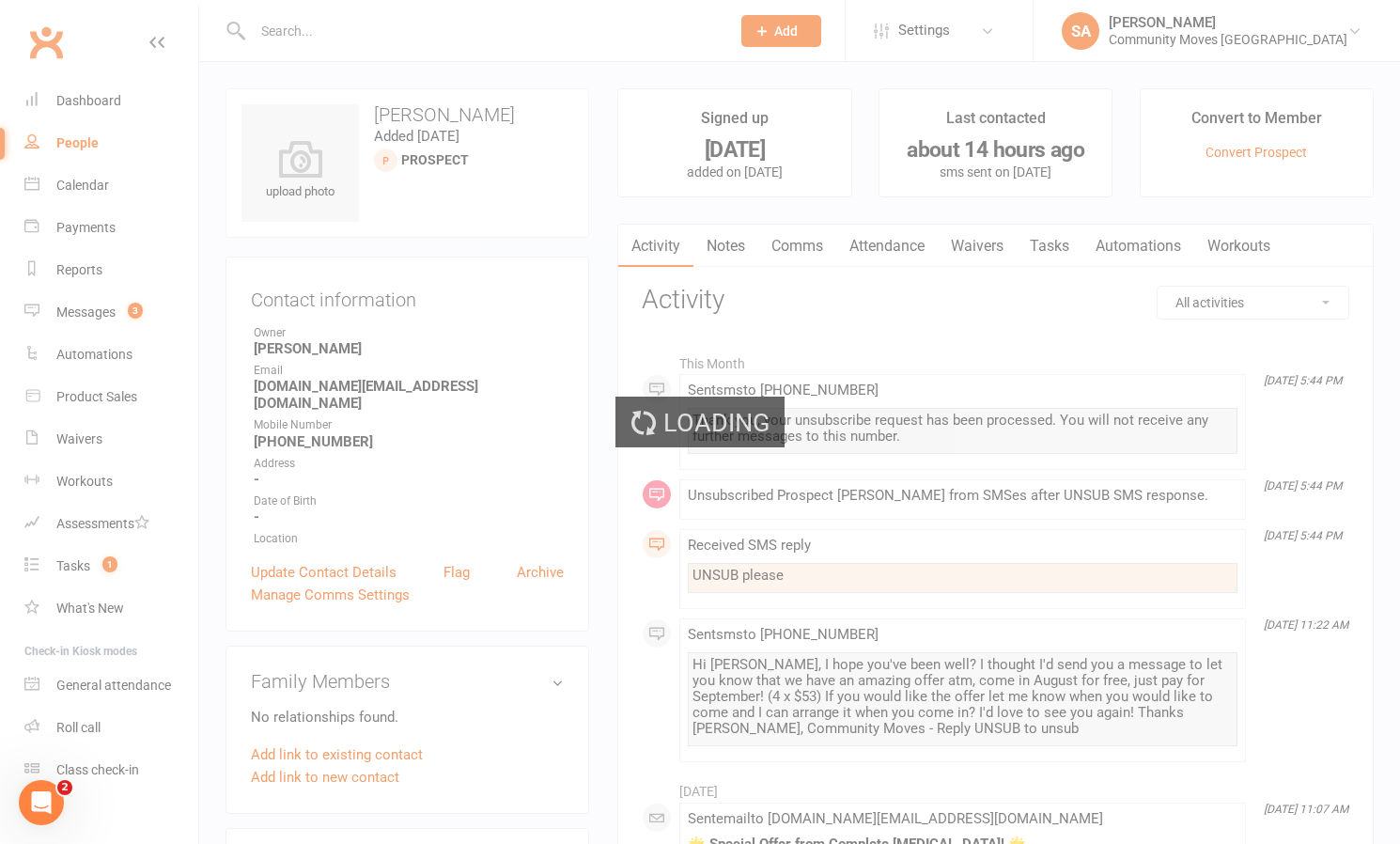
select select "100"
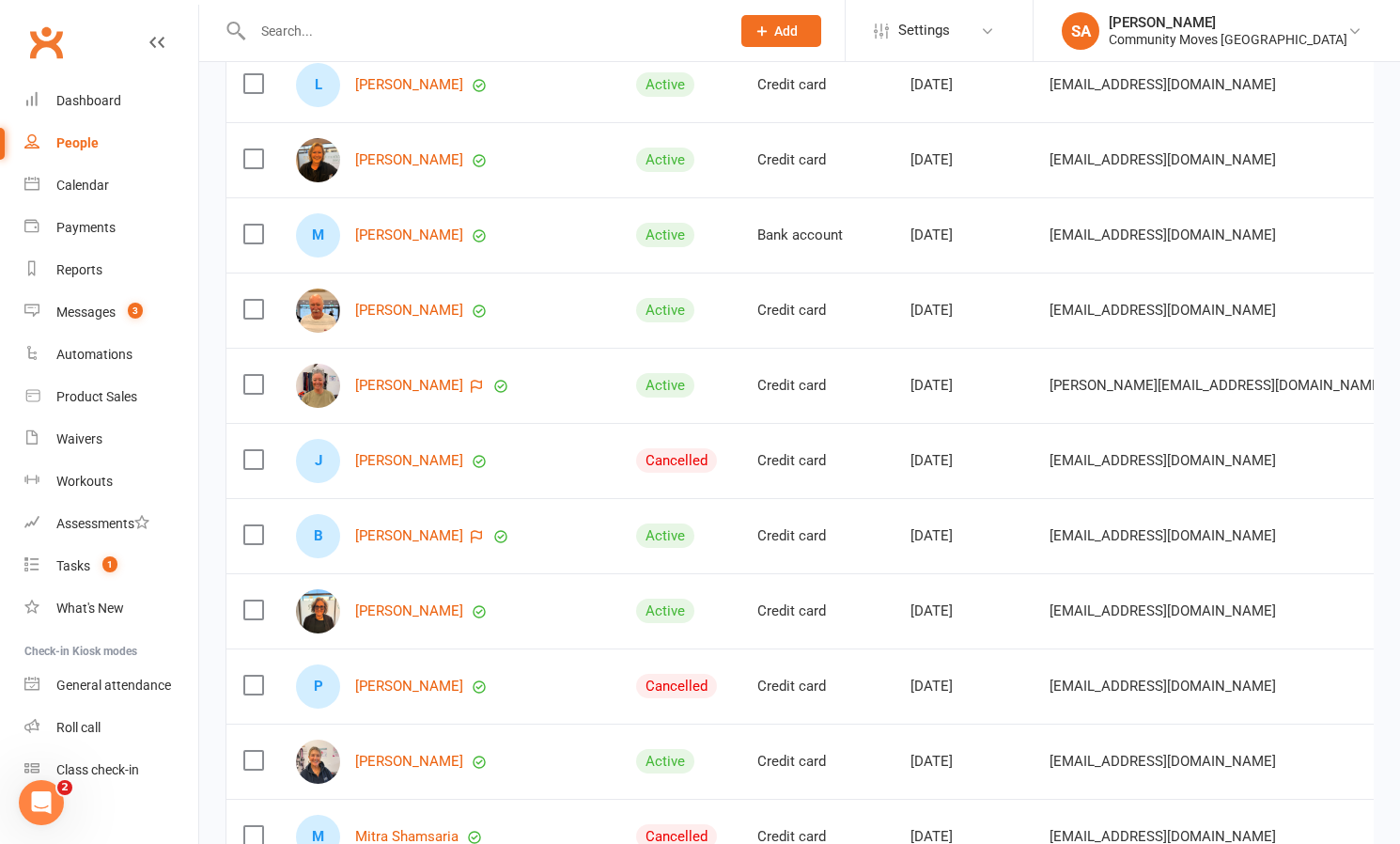
scroll to position [665, 0]
click at [85, 311] on div "Messages" at bounding box center [86, 311] width 59 height 15
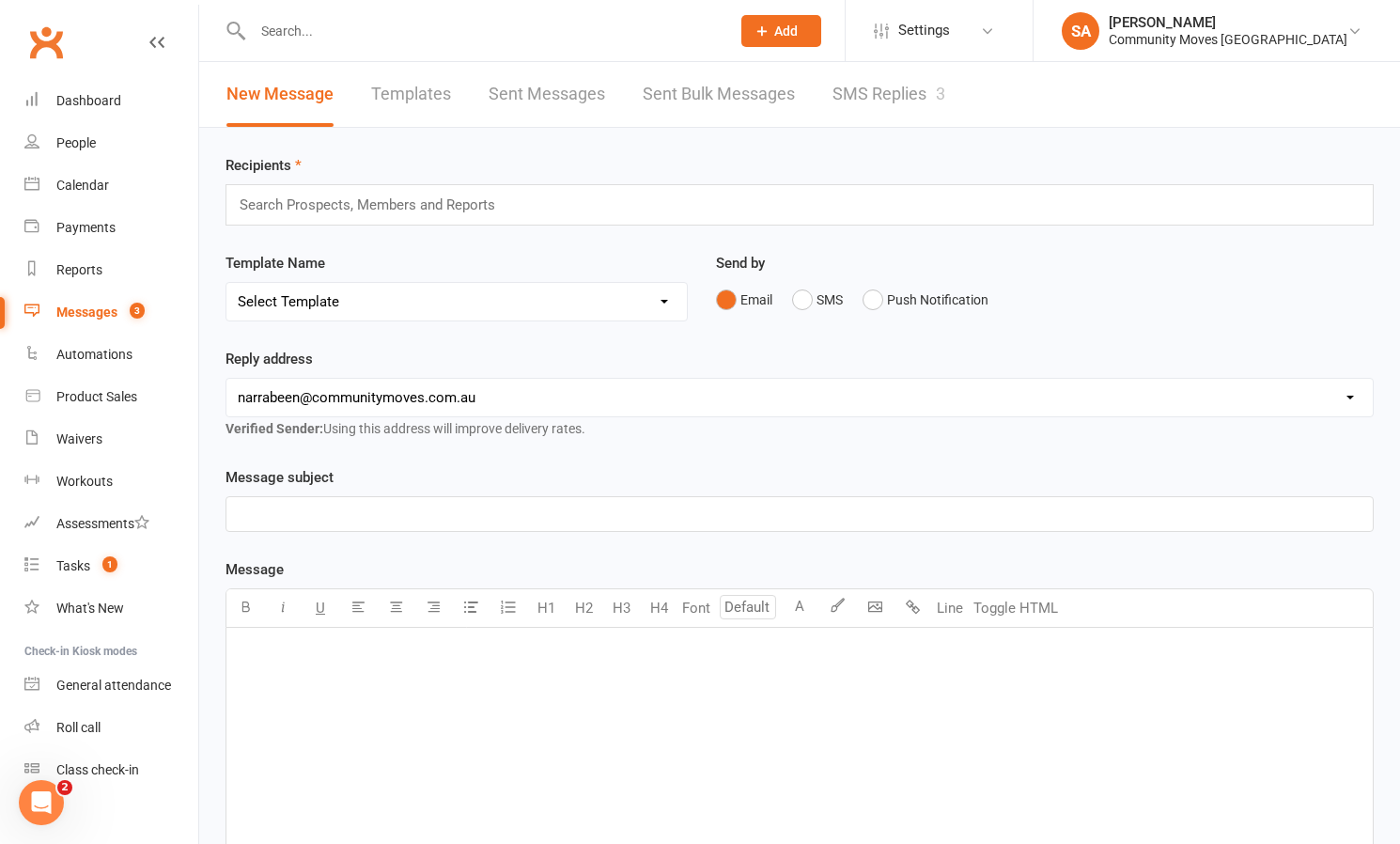
click at [846, 91] on link "SMS Replies 3" at bounding box center [889, 95] width 113 height 65
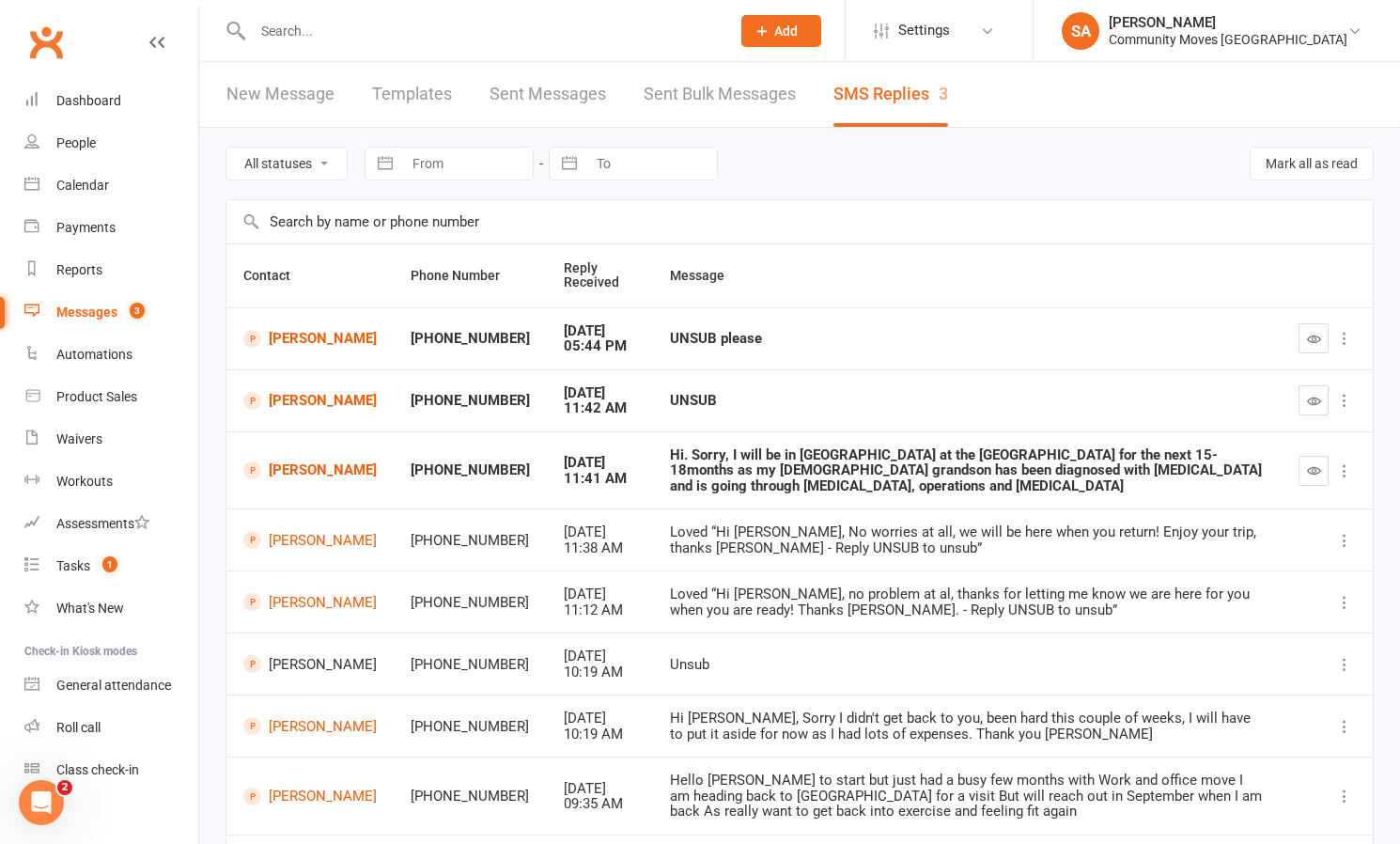
click at [1315, 338] on icon "button" at bounding box center [1314, 339] width 14 height 14
click at [1314, 401] on icon "button" at bounding box center [1314, 401] width 14 height 14
click at [84, 178] on div "Calendar" at bounding box center [82, 185] width 52 height 15
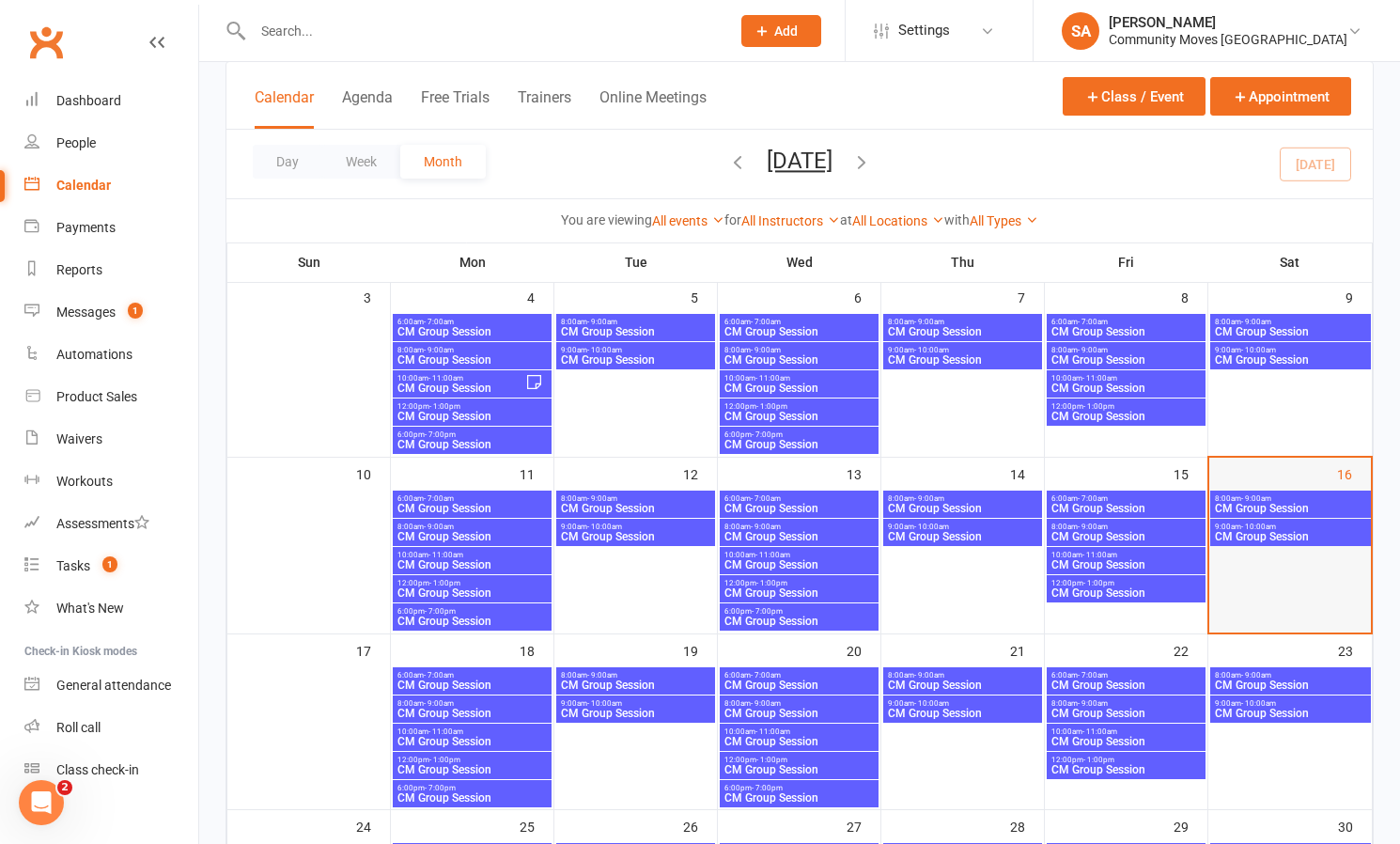
scroll to position [303, 0]
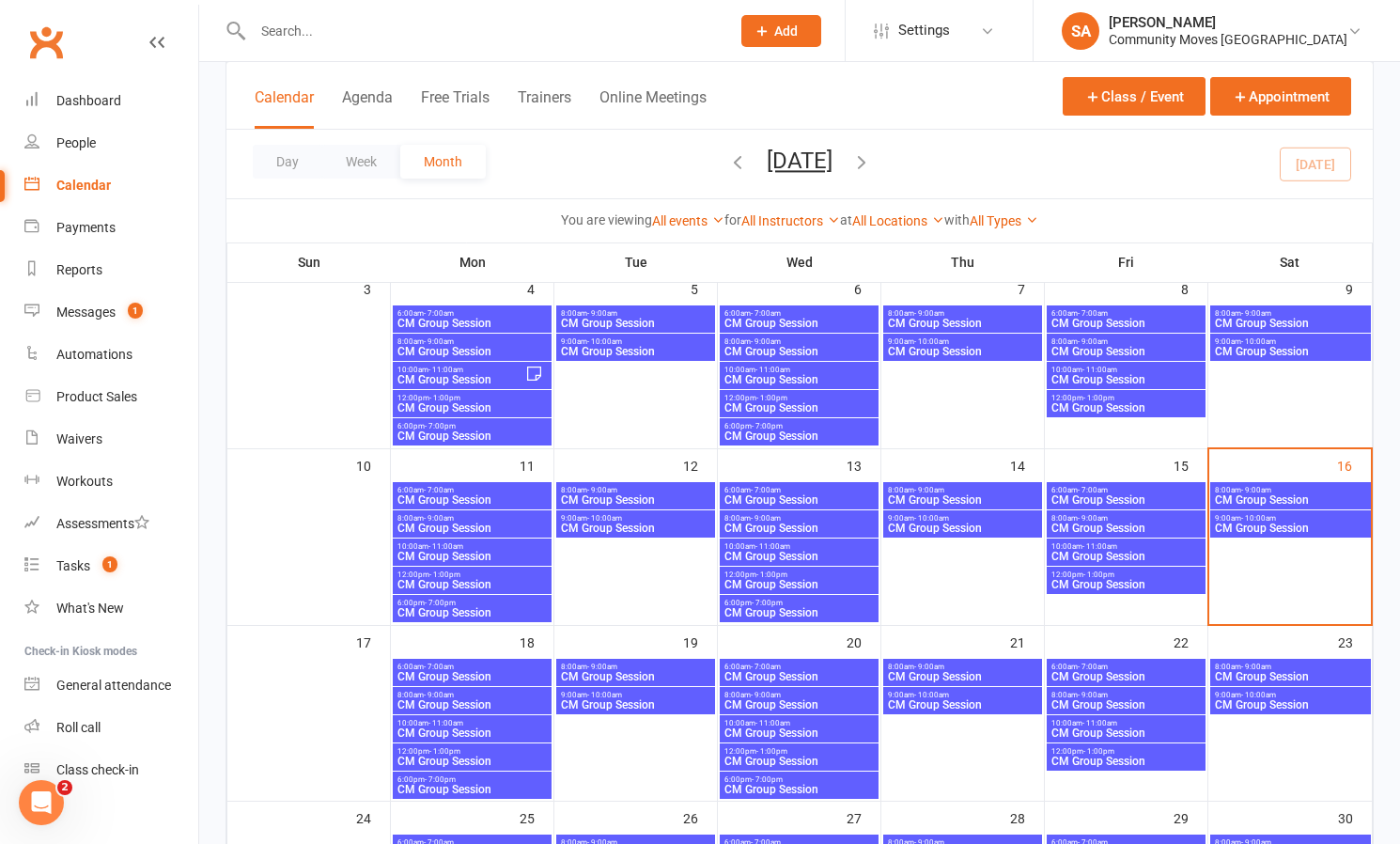
click at [1283, 492] on div "8:00am - 9:00am CM Group Session" at bounding box center [1290, 496] width 161 height 28
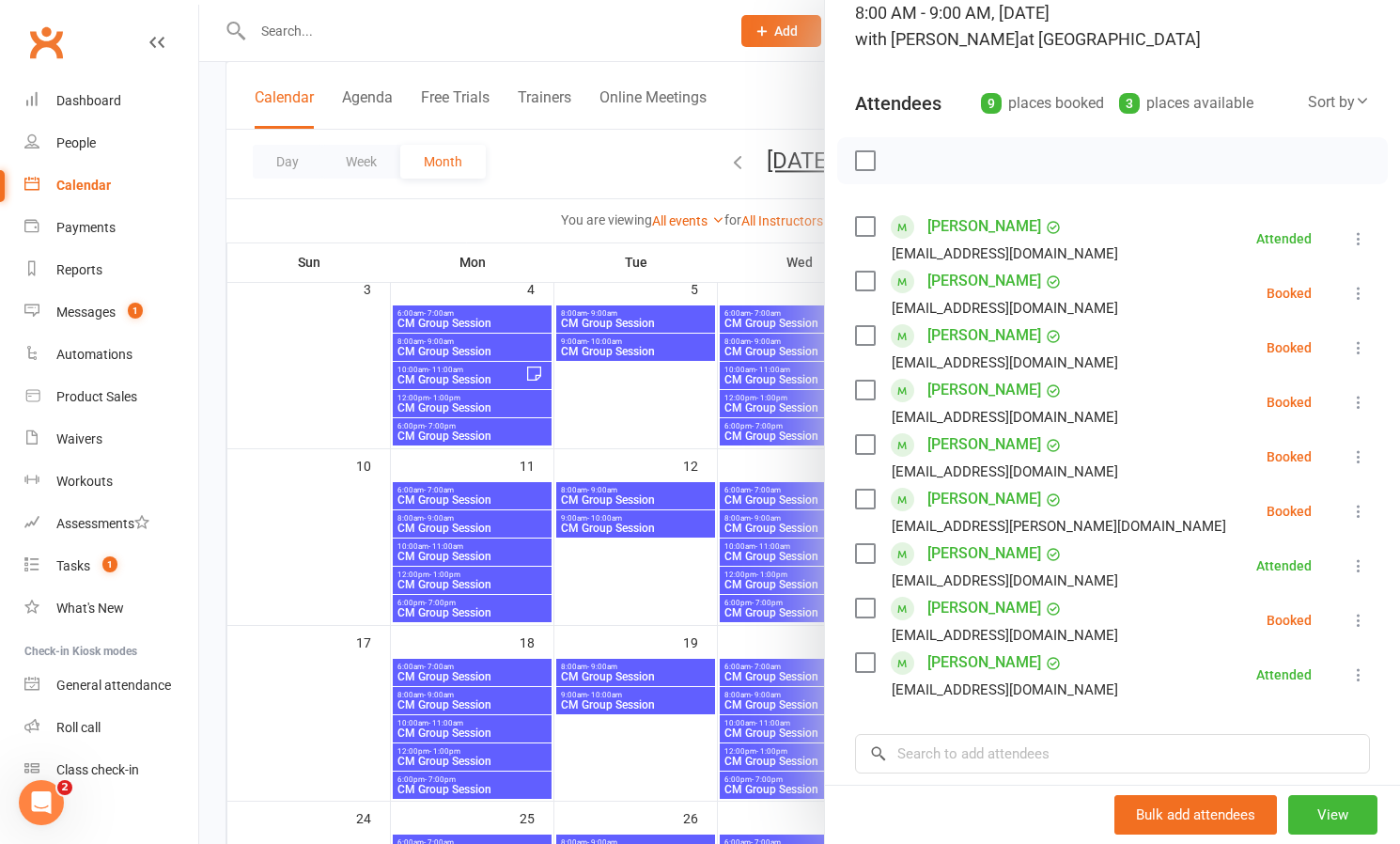
click at [1360, 405] on icon at bounding box center [1359, 402] width 19 height 19
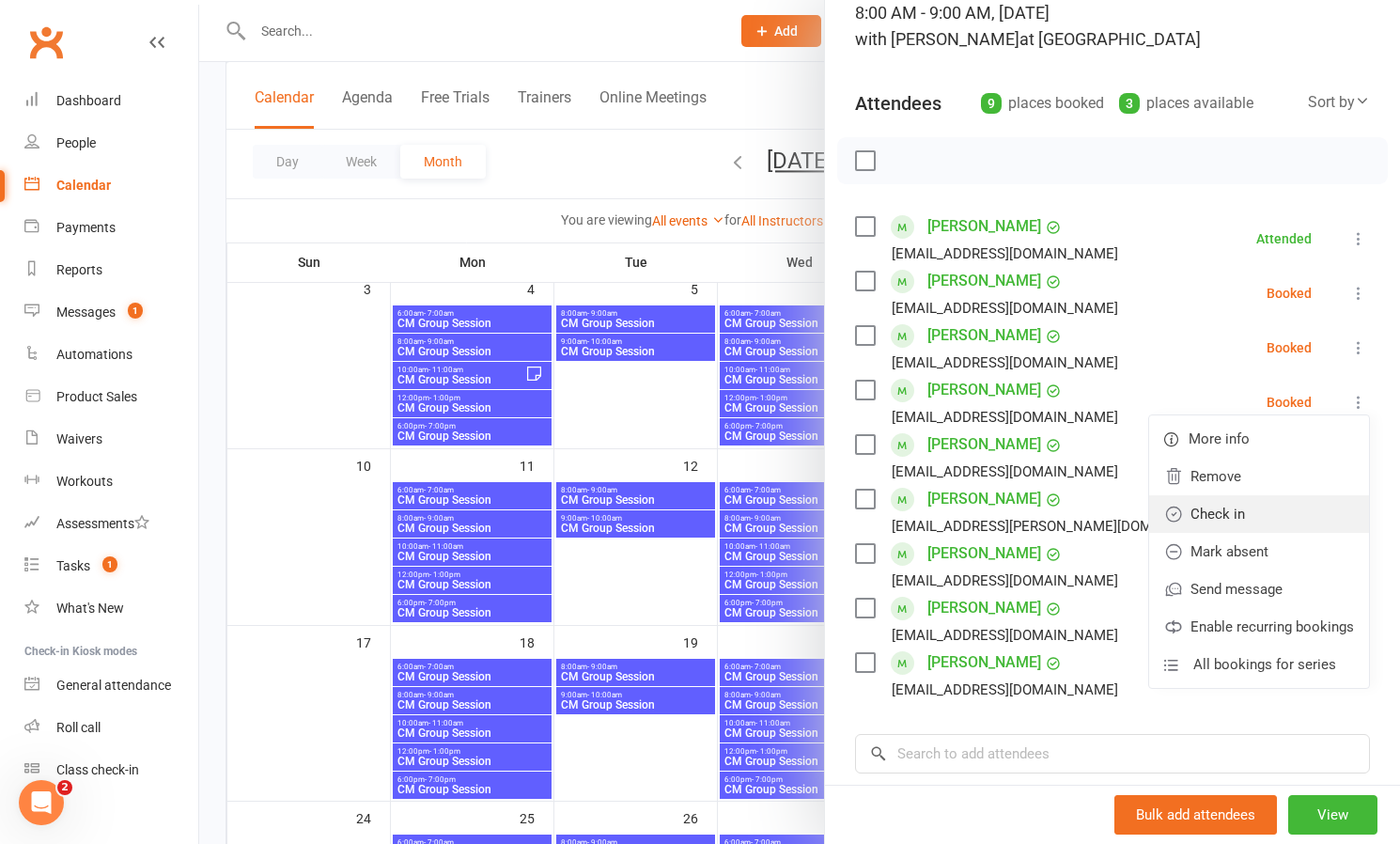
click at [1240, 511] on link "Check in" at bounding box center [1259, 514] width 220 height 38
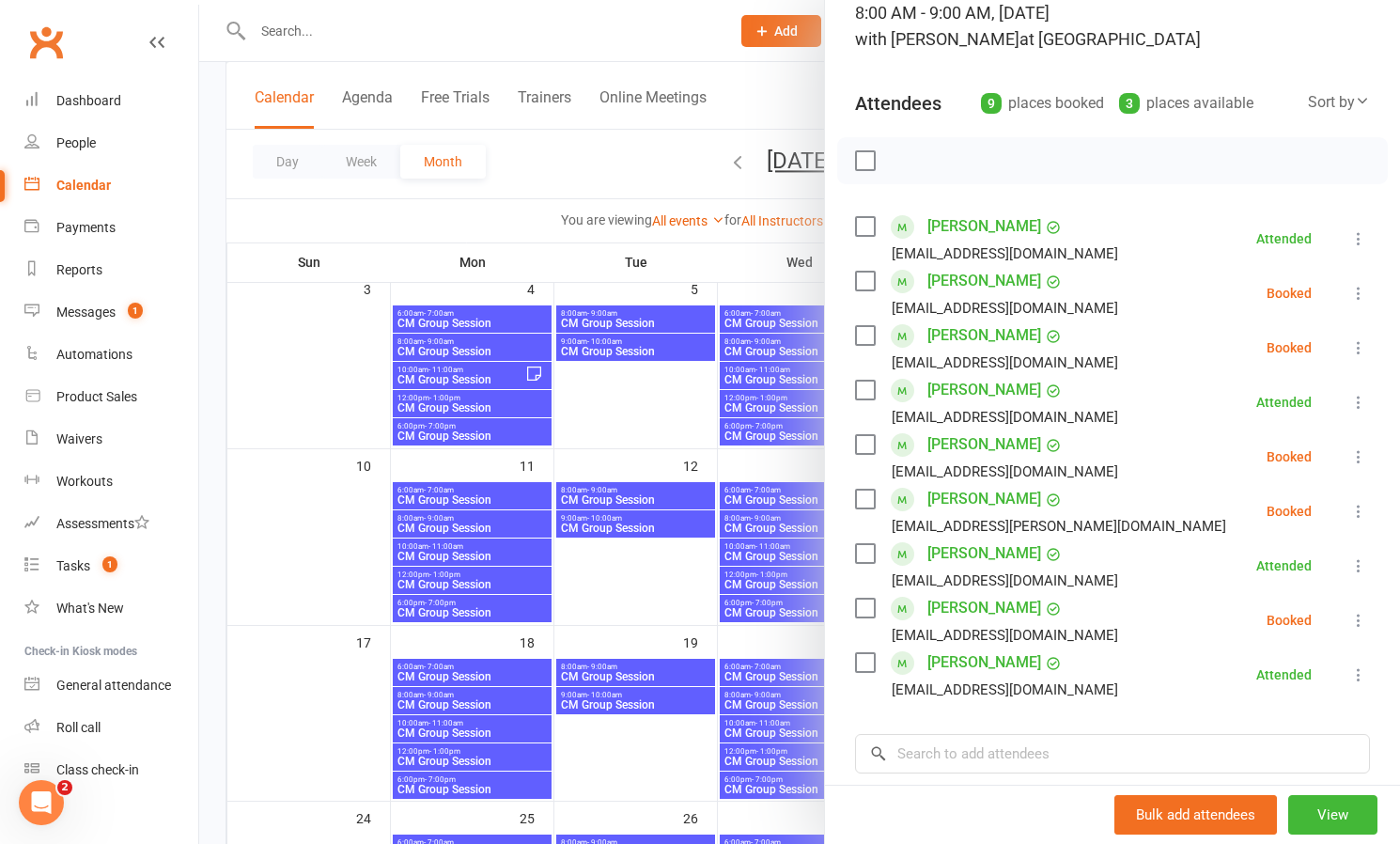
click at [1355, 619] on icon at bounding box center [1359, 620] width 19 height 19
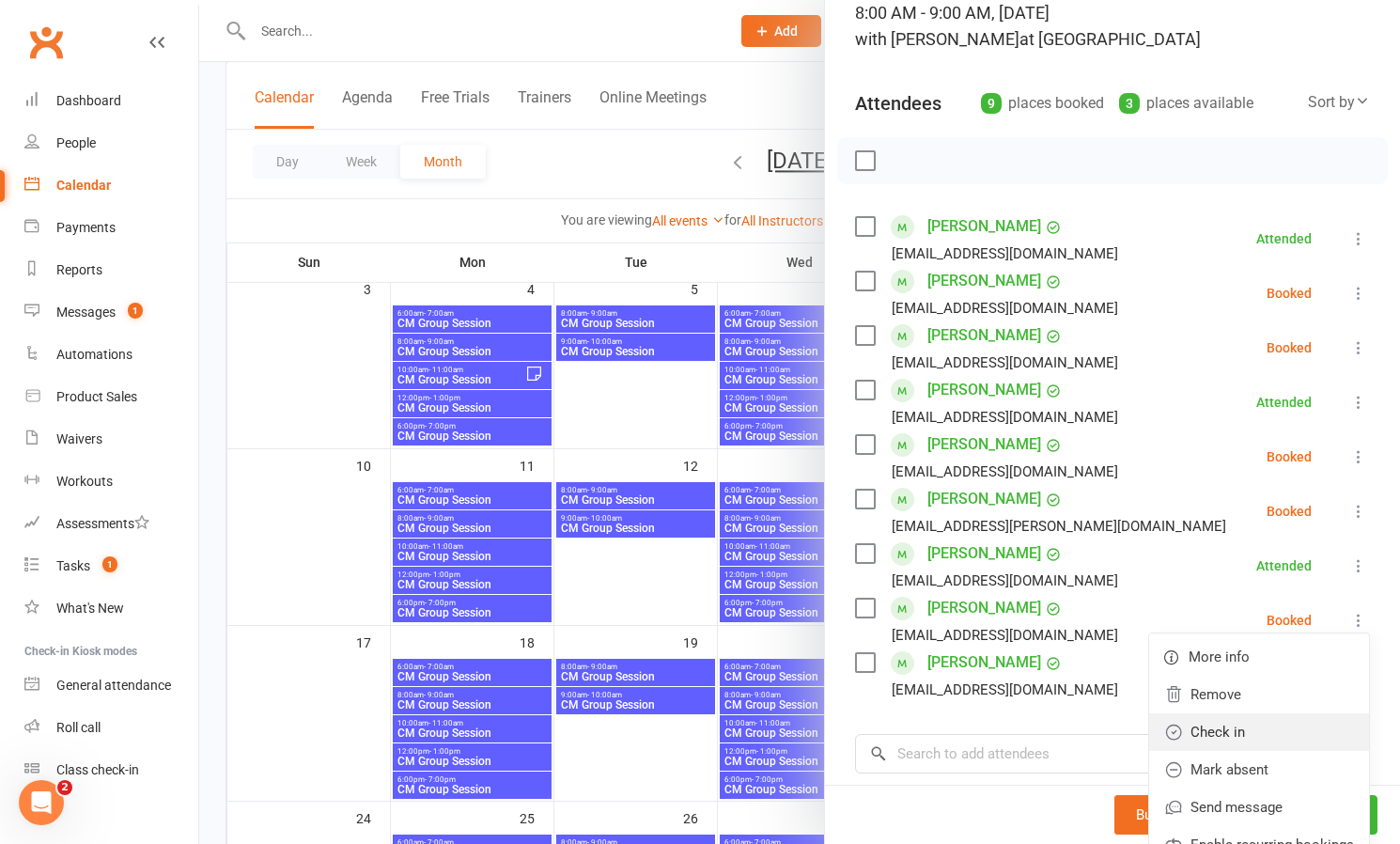
click at [1230, 727] on link "Check in" at bounding box center [1259, 732] width 220 height 38
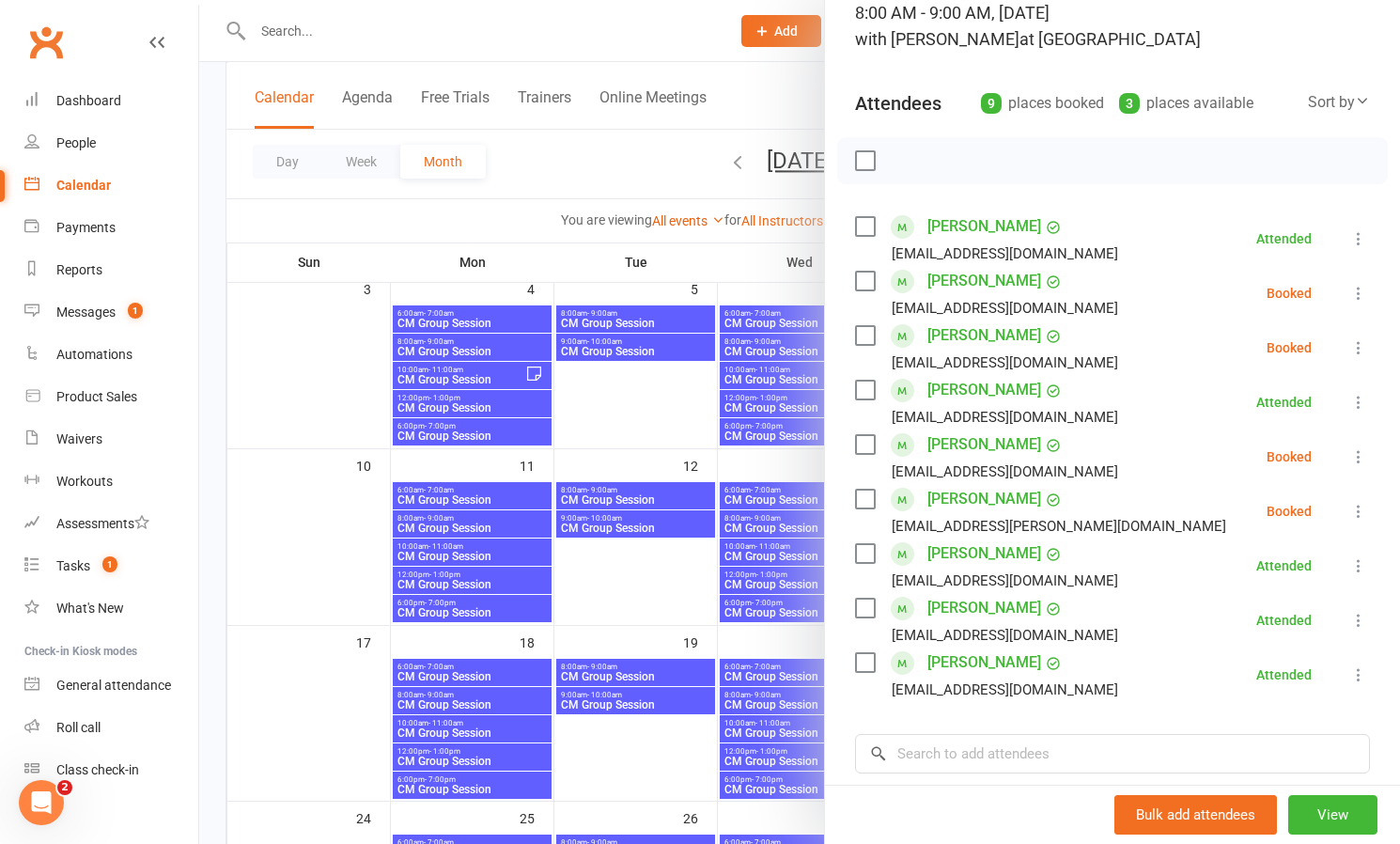
click at [1365, 343] on icon at bounding box center [1359, 347] width 19 height 19
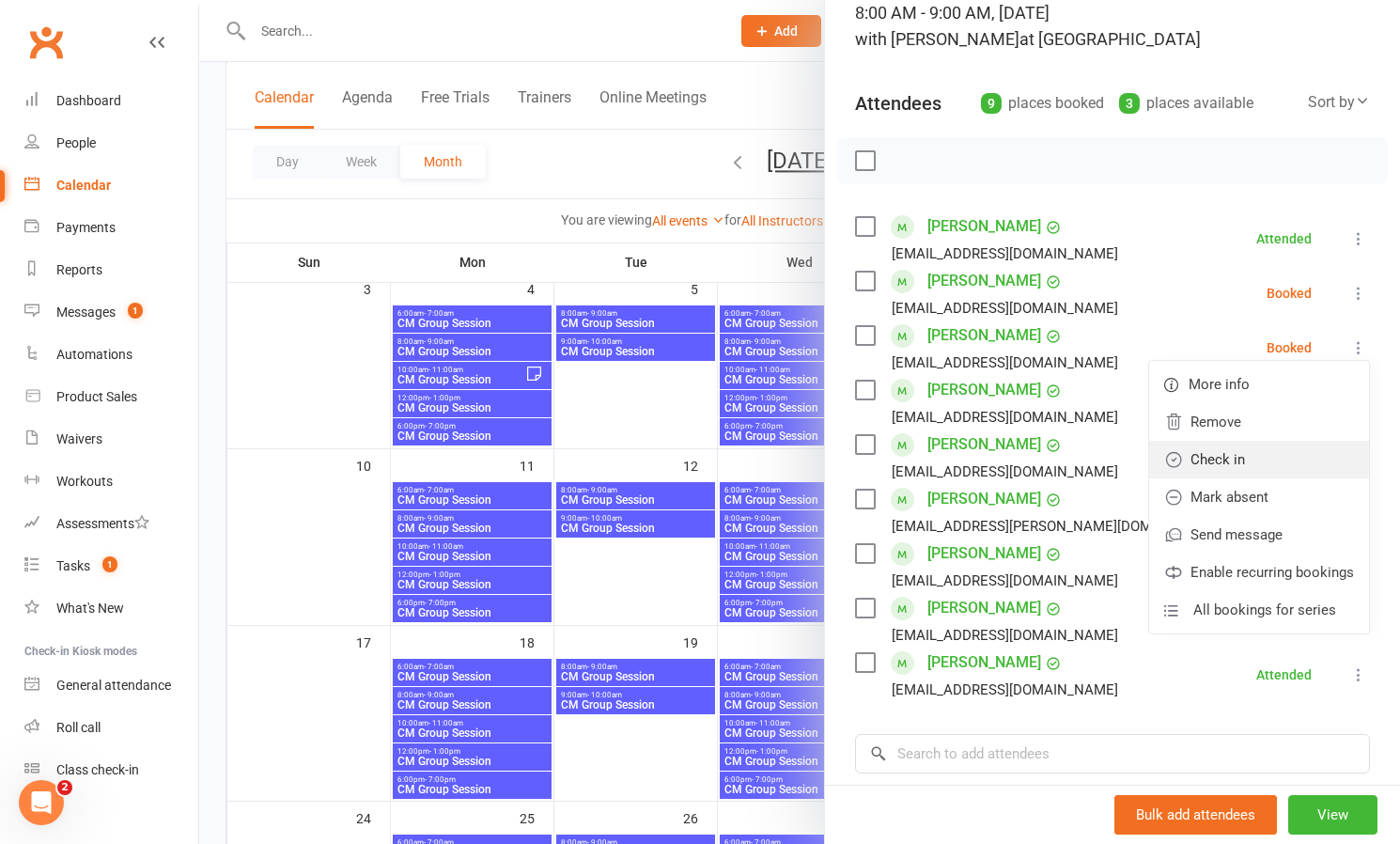
click at [1263, 458] on link "Check in" at bounding box center [1259, 459] width 220 height 38
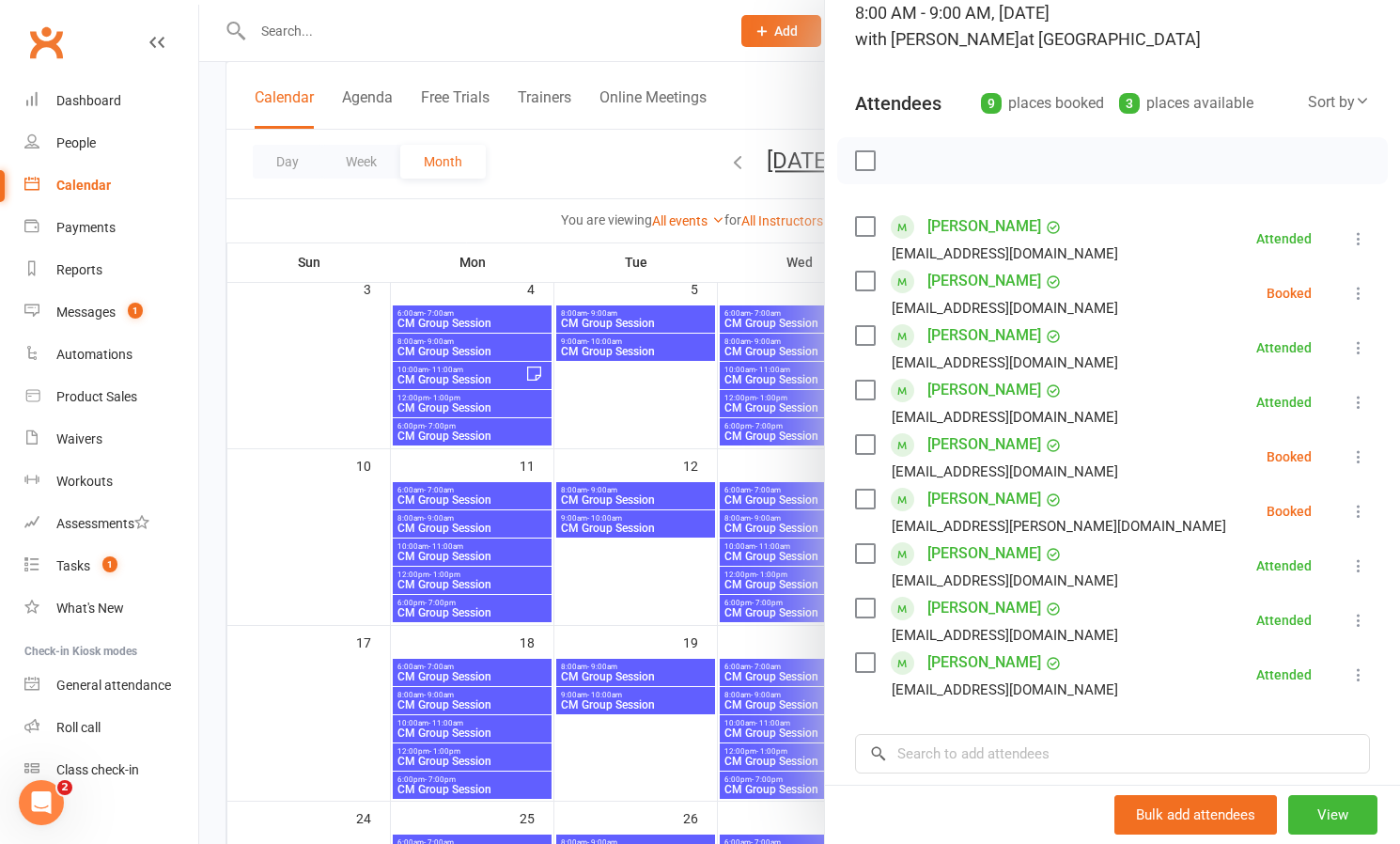
click at [1361, 287] on icon at bounding box center [1359, 293] width 19 height 19
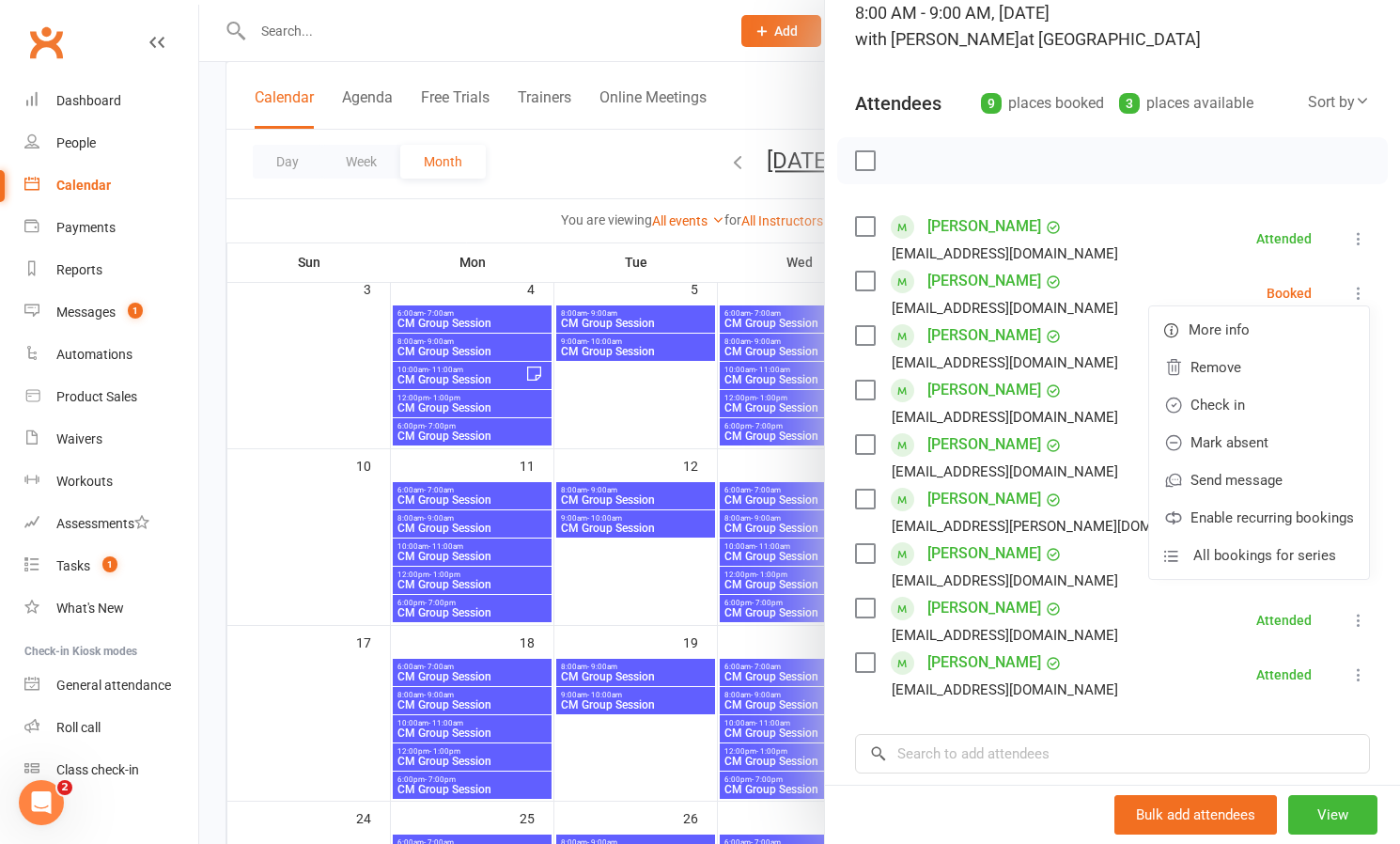
click at [1228, 257] on li "[PERSON_NAME] [EMAIL_ADDRESS][DOMAIN_NAME] Attended More info Remove Mark absen…" at bounding box center [1113, 238] width 515 height 54
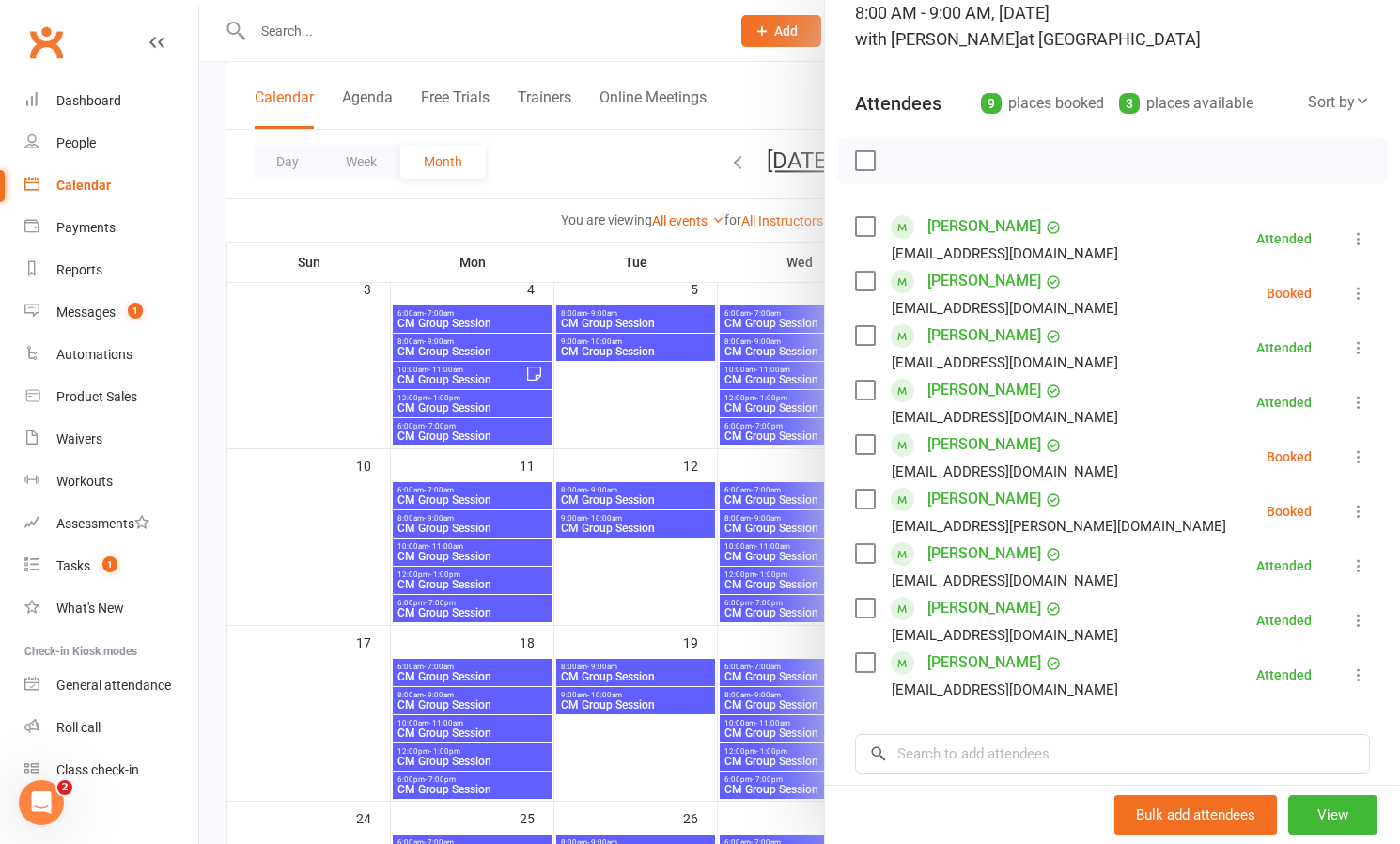
click at [1353, 507] on icon at bounding box center [1359, 510] width 19 height 19
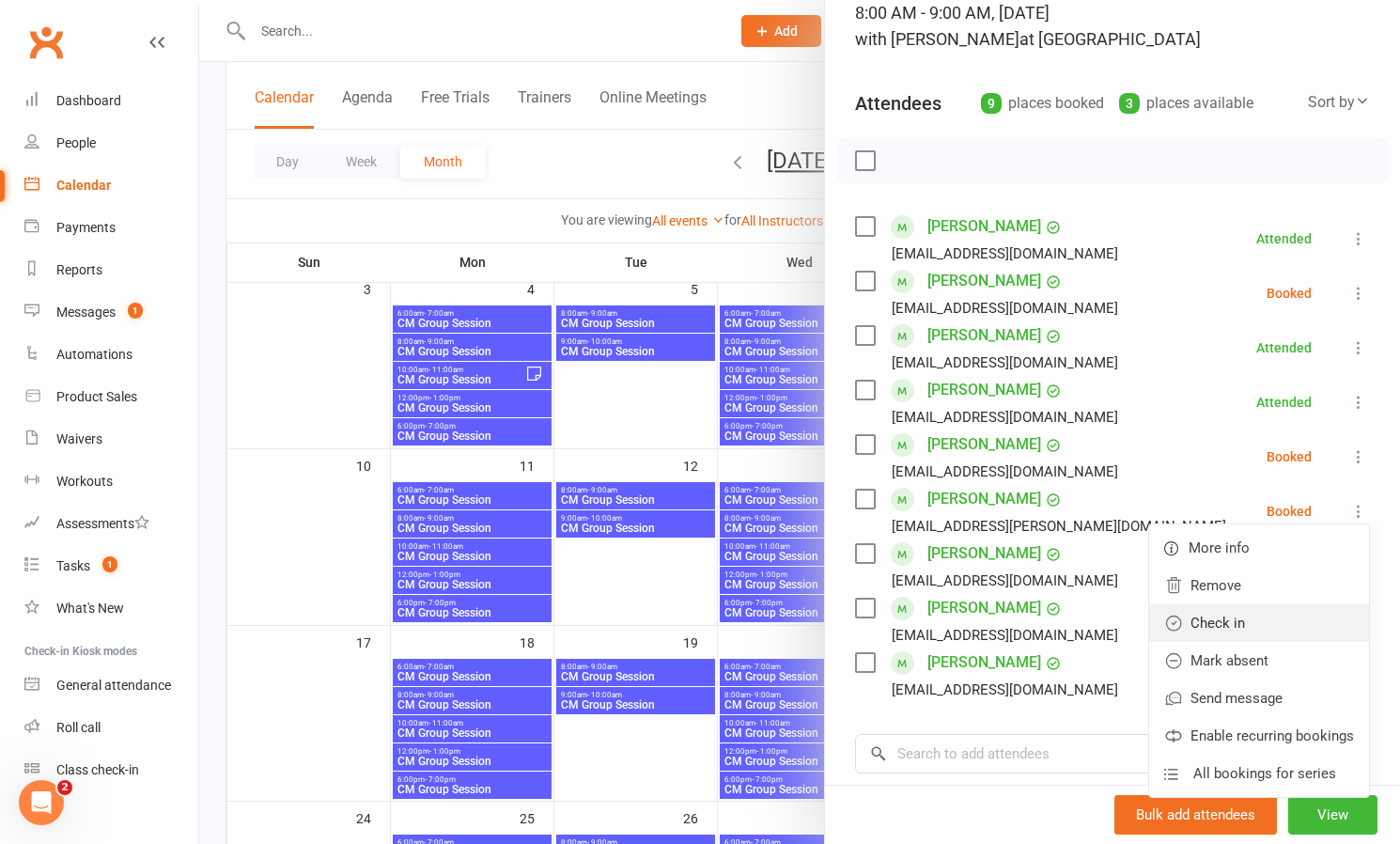
click at [1240, 623] on link "Check in" at bounding box center [1259, 623] width 220 height 38
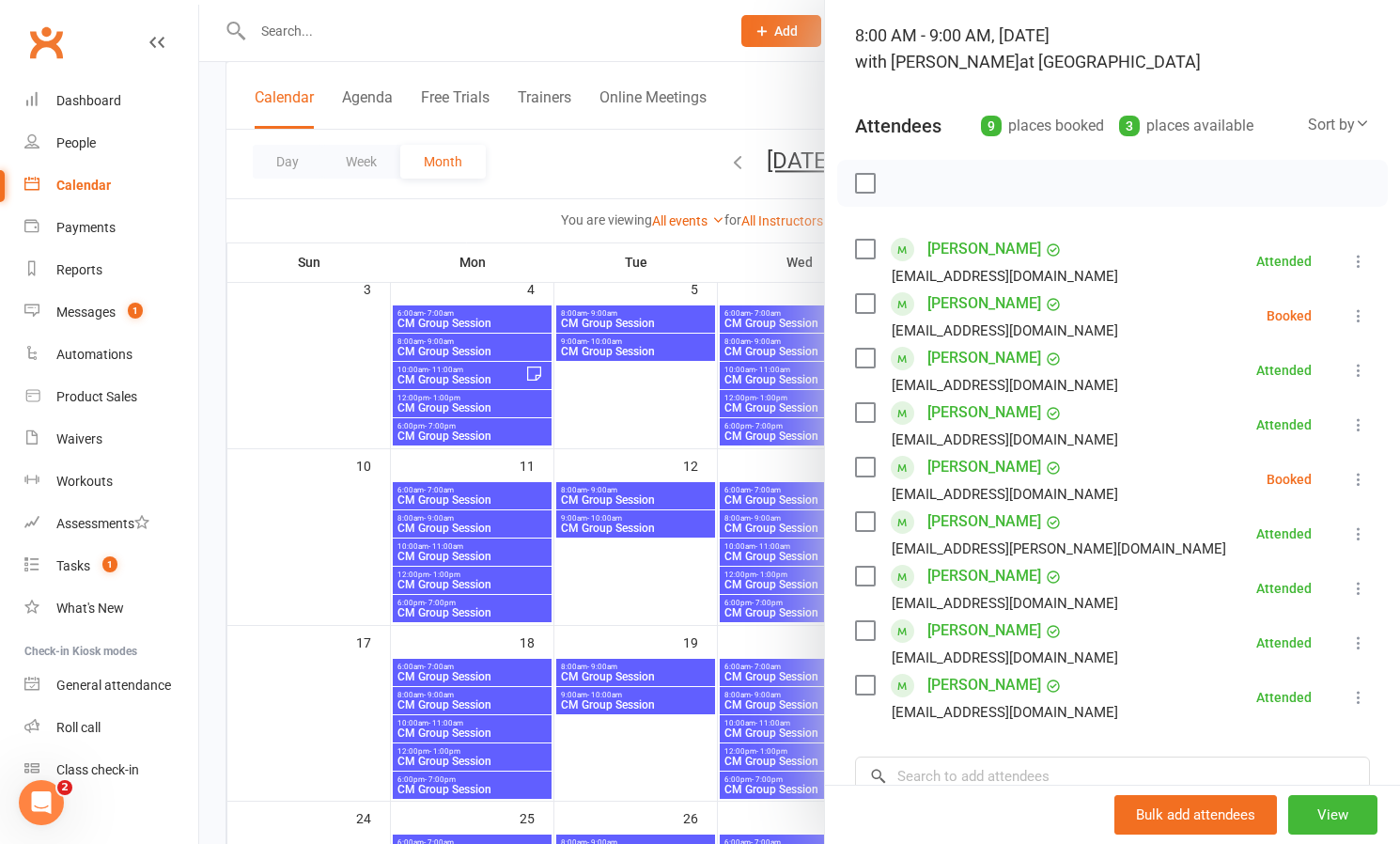
scroll to position [269, 0]
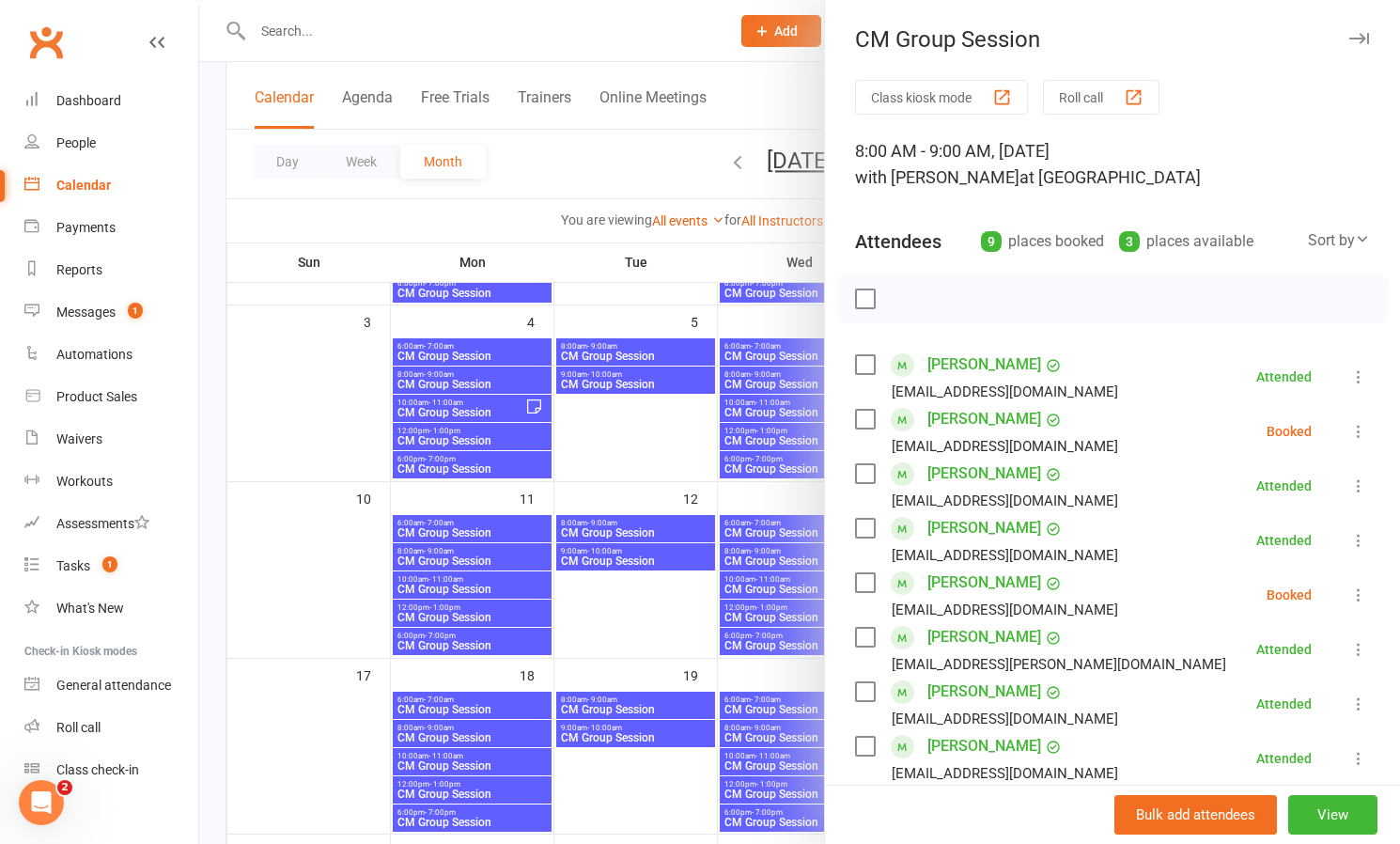
click at [711, 32] on div at bounding box center [800, 422] width 1202 height 844
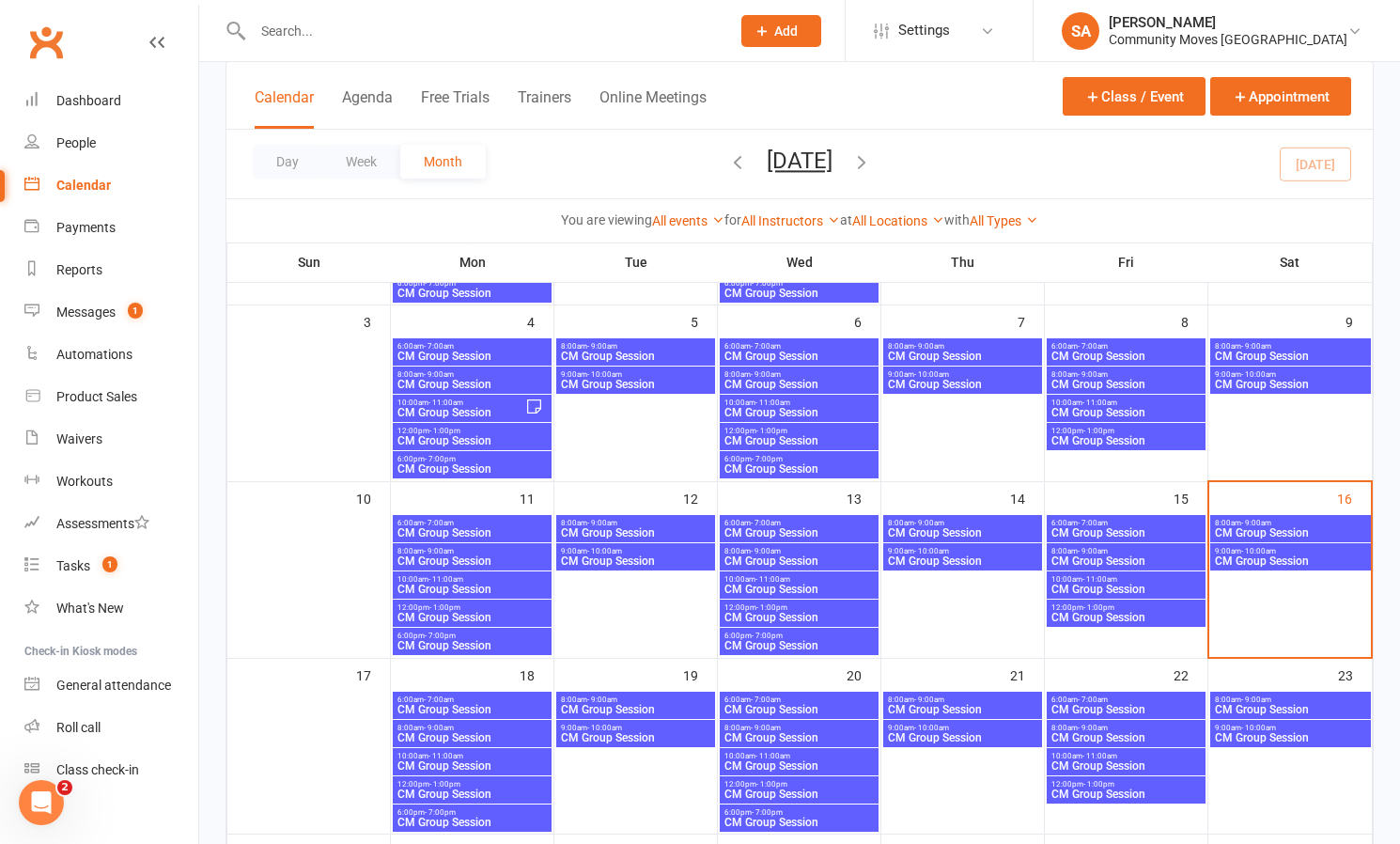
click at [1254, 520] on span "- 9:00am" at bounding box center [1257, 523] width 30 height 9
